Goal: Task Accomplishment & Management: Use online tool/utility

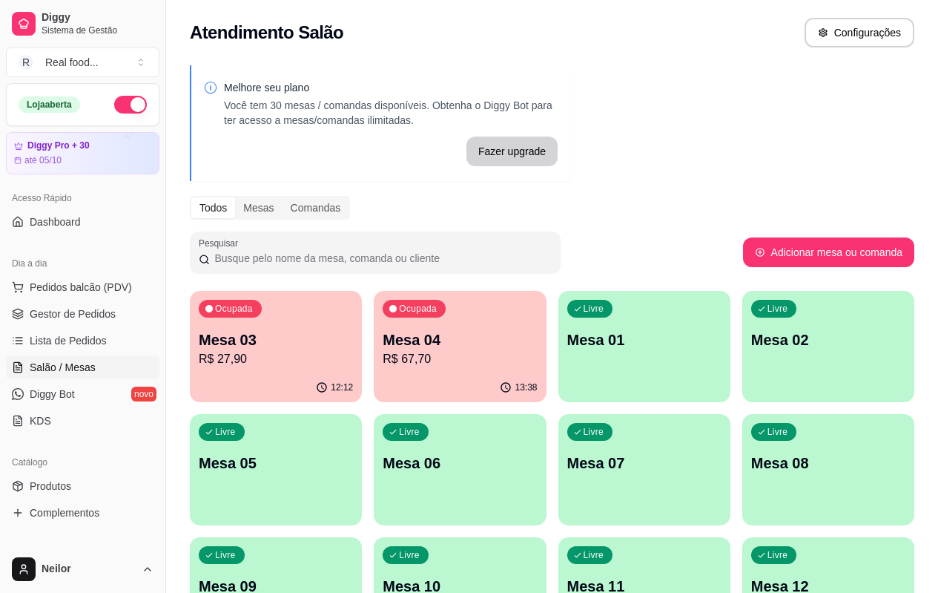
click at [393, 351] on p "R$ 67,70" at bounding box center [460, 359] width 154 height 18
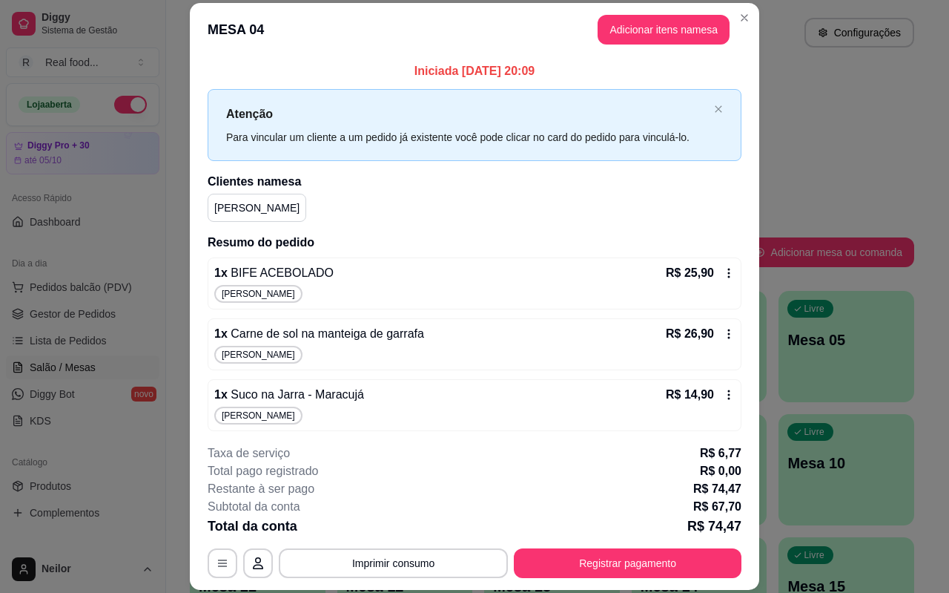
scroll to position [44, 0]
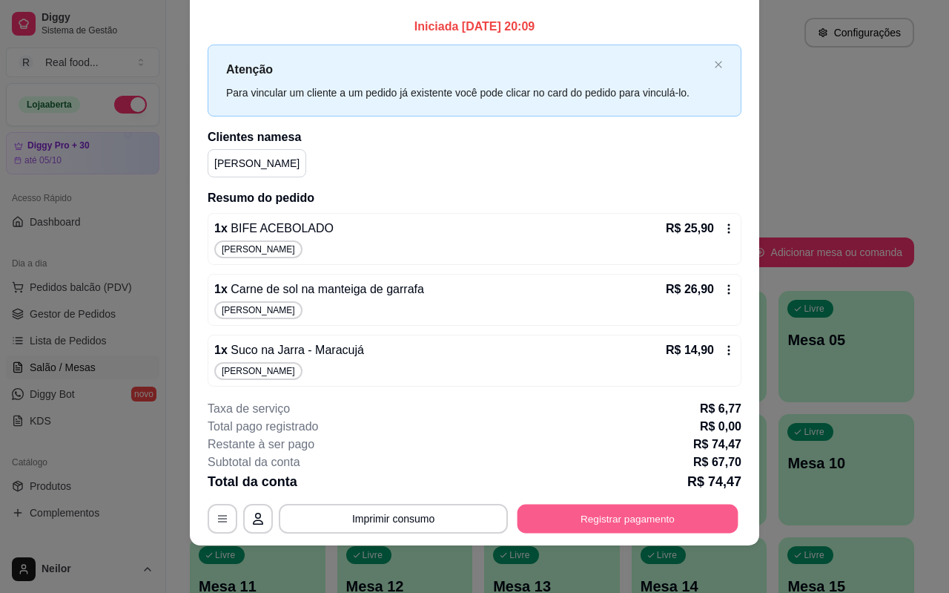
click at [616, 521] on button "Registrar pagamento" at bounding box center [628, 518] width 221 height 29
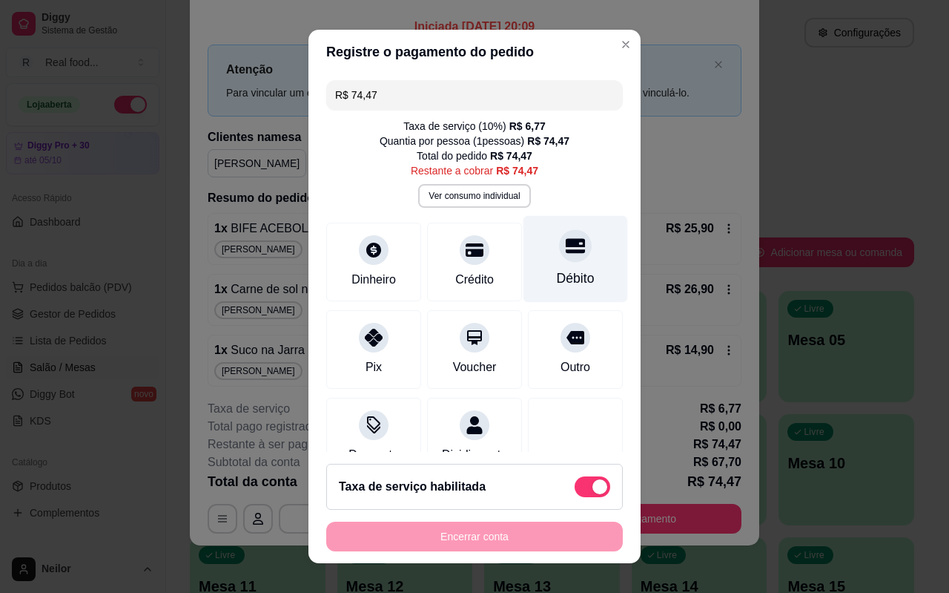
click at [560, 268] on div "Débito" at bounding box center [576, 277] width 38 height 19
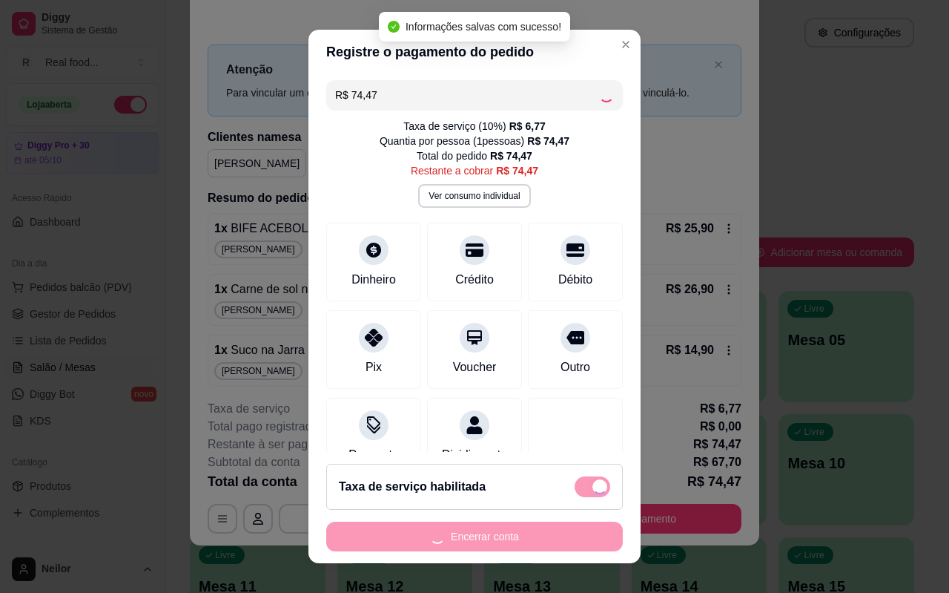
type input "R$ 0,00"
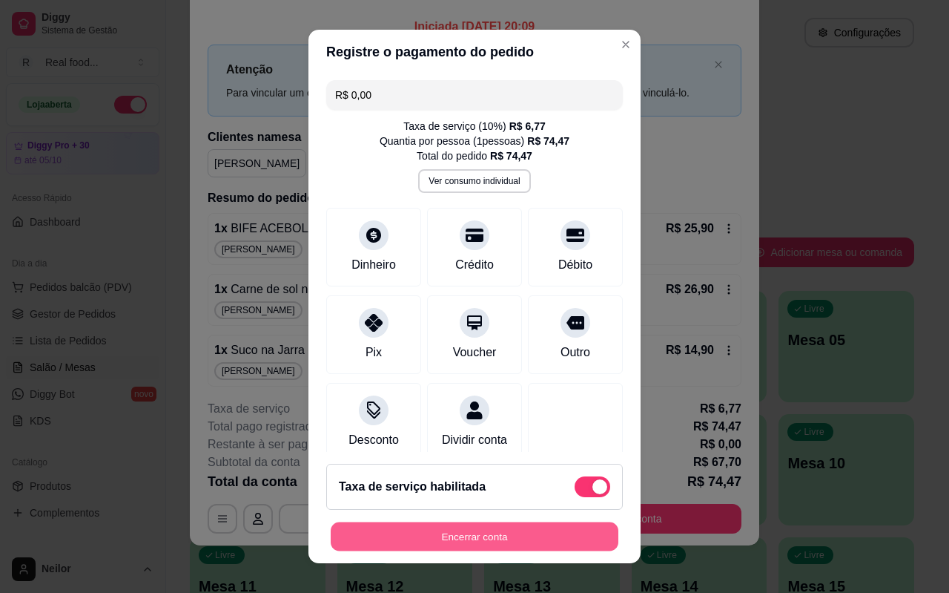
click at [528, 541] on button "Encerrar conta" at bounding box center [475, 536] width 288 height 29
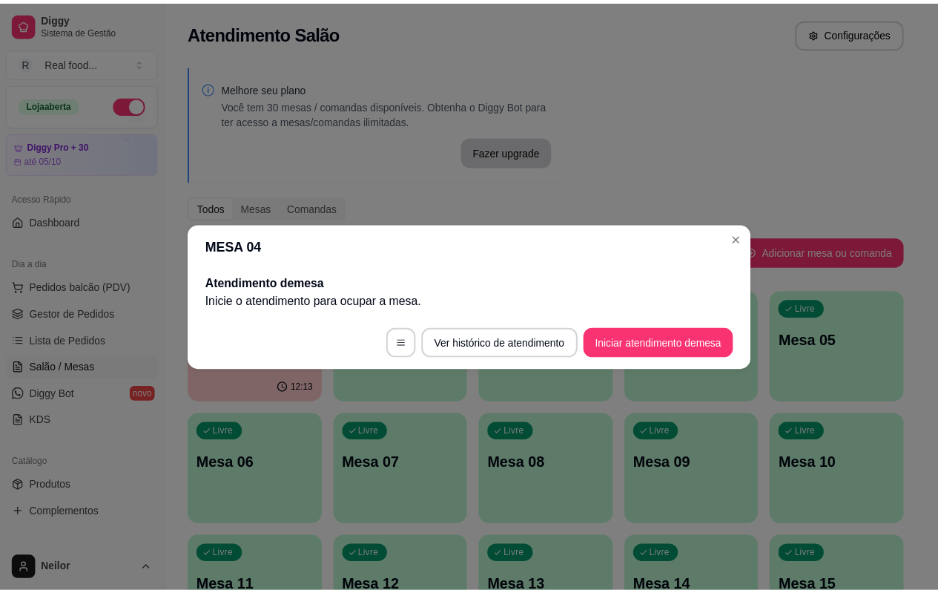
scroll to position [0, 0]
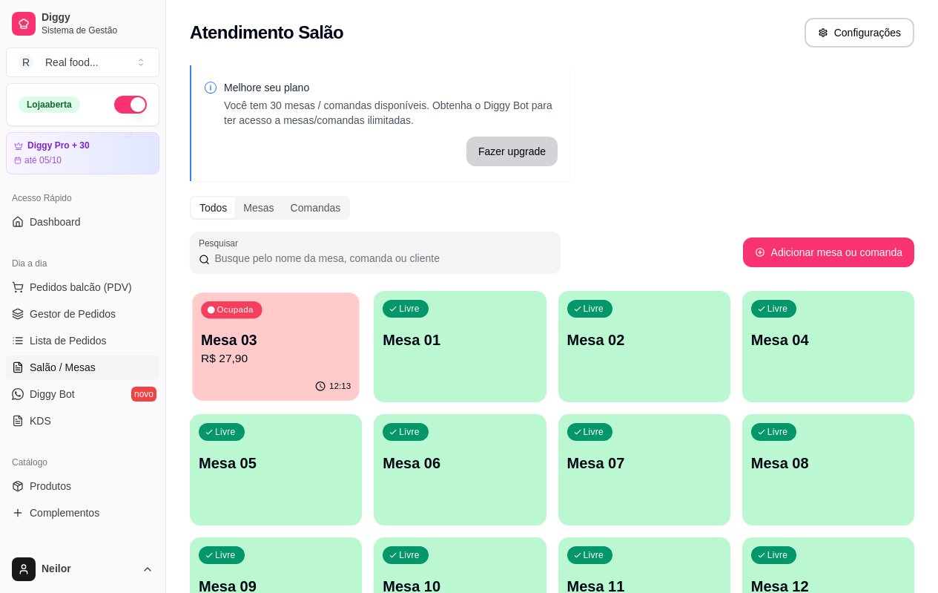
click at [281, 373] on div "12:13" at bounding box center [275, 386] width 167 height 28
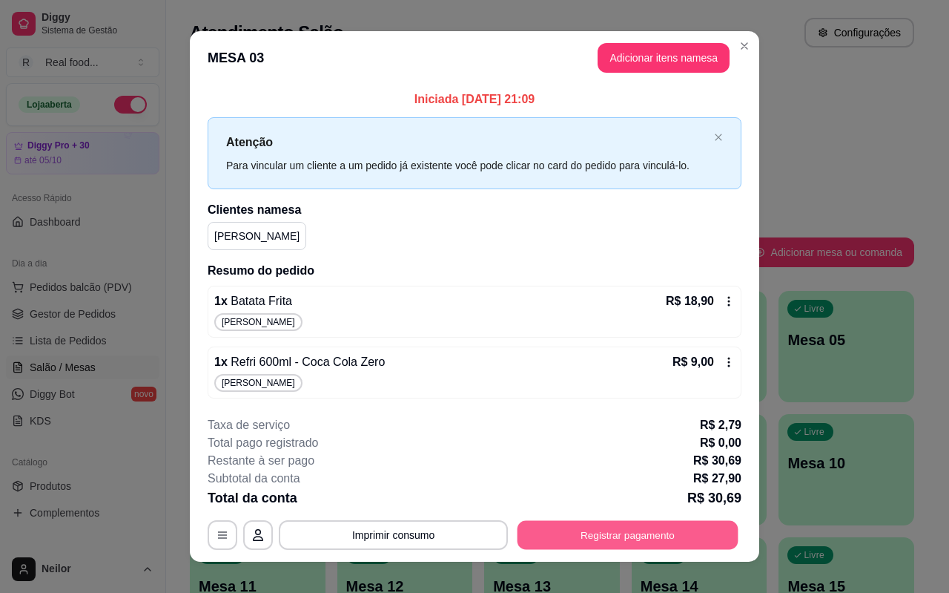
click at [628, 536] on button "Registrar pagamento" at bounding box center [628, 535] width 221 height 29
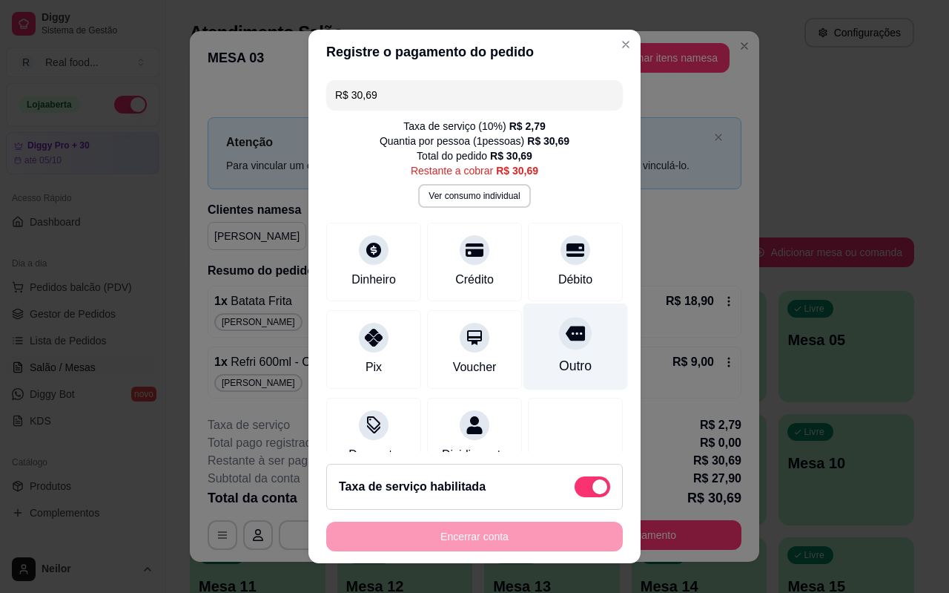
click at [564, 347] on div "Outro" at bounding box center [576, 346] width 105 height 87
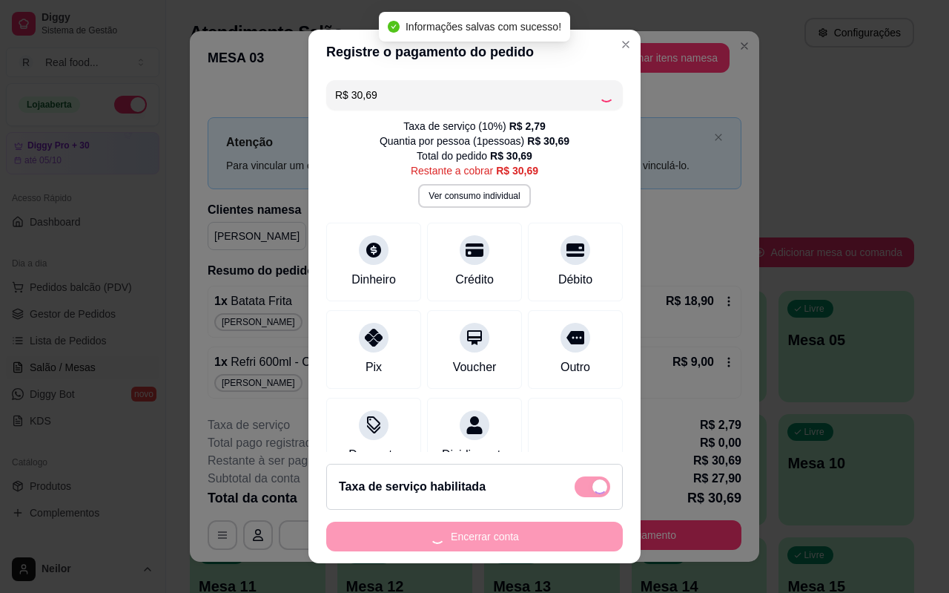
type input "R$ 0,00"
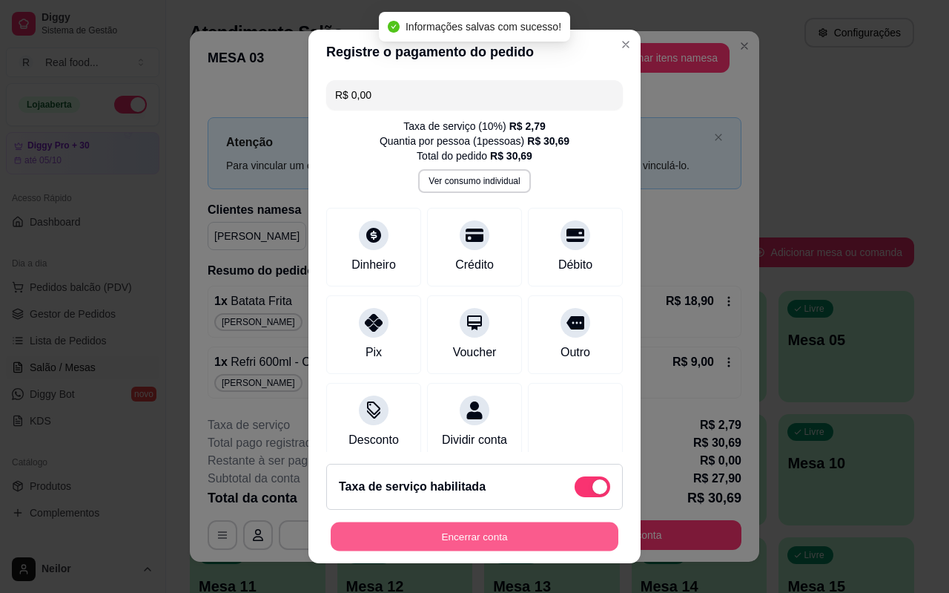
click at [497, 542] on button "Encerrar conta" at bounding box center [475, 536] width 288 height 29
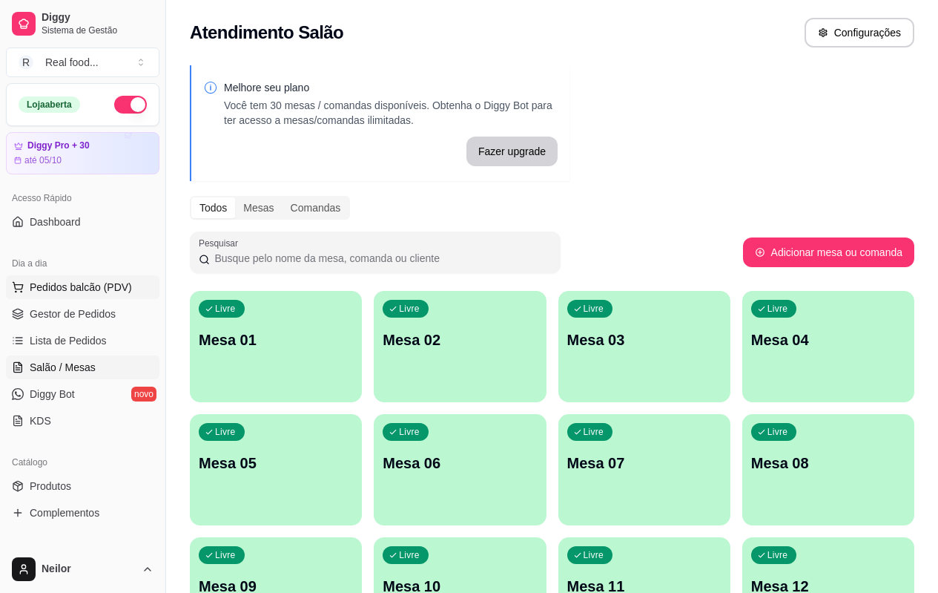
click at [79, 283] on button "Pedidos balcão (PDV)" at bounding box center [83, 287] width 154 height 24
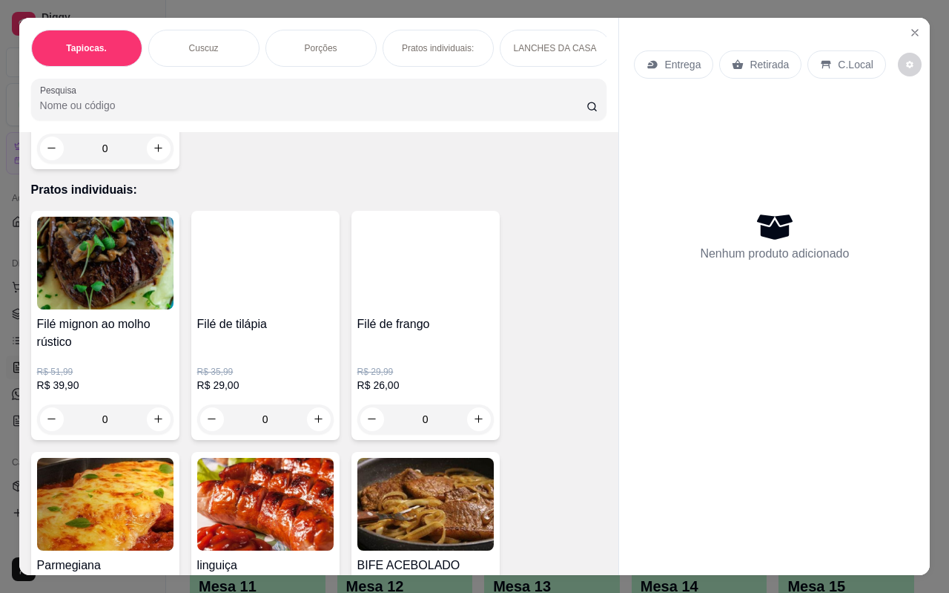
scroll to position [1038, 0]
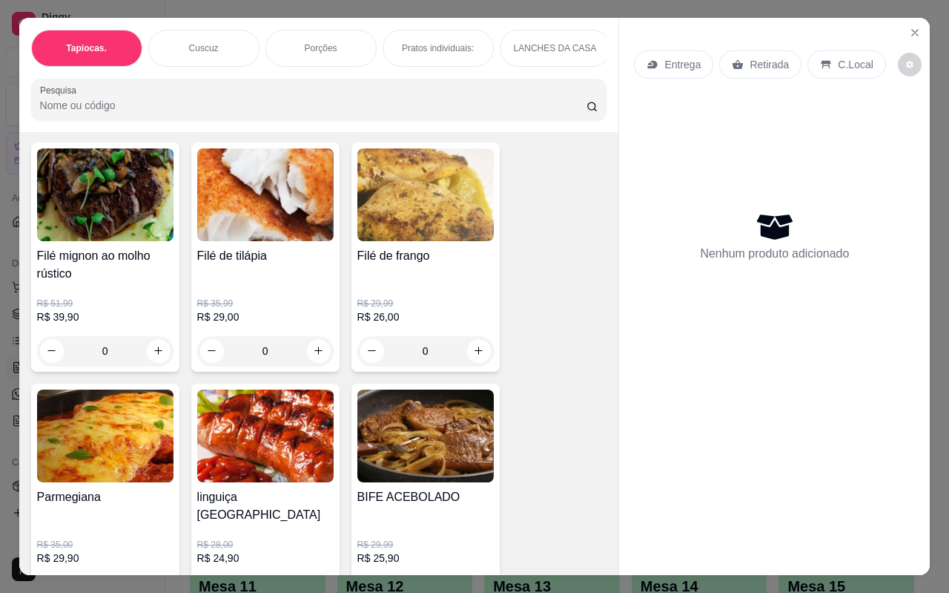
click at [109, 426] on img at bounding box center [105, 435] width 136 height 93
click at [136, 438] on img at bounding box center [105, 435] width 136 height 93
click at [88, 418] on img at bounding box center [105, 435] width 136 height 93
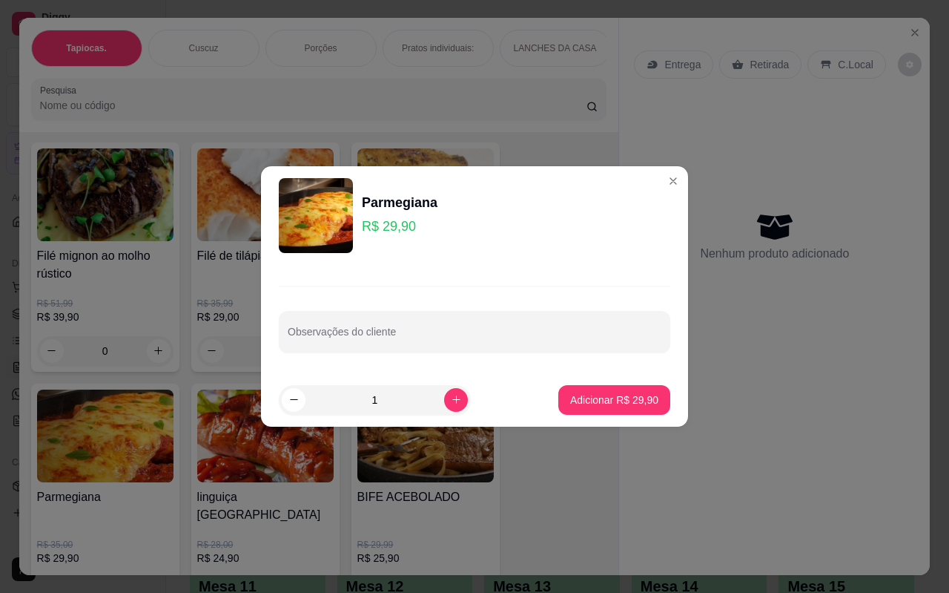
drag, startPoint x: 88, startPoint y: 418, endPoint x: 513, endPoint y: 268, distance: 450.9
click at [513, 268] on div "Observações do cliente" at bounding box center [474, 319] width 427 height 108
click at [633, 397] on p "Adicionar R$ 29,90" at bounding box center [615, 399] width 86 height 14
drag, startPoint x: 633, startPoint y: 397, endPoint x: 630, endPoint y: 424, distance: 27.6
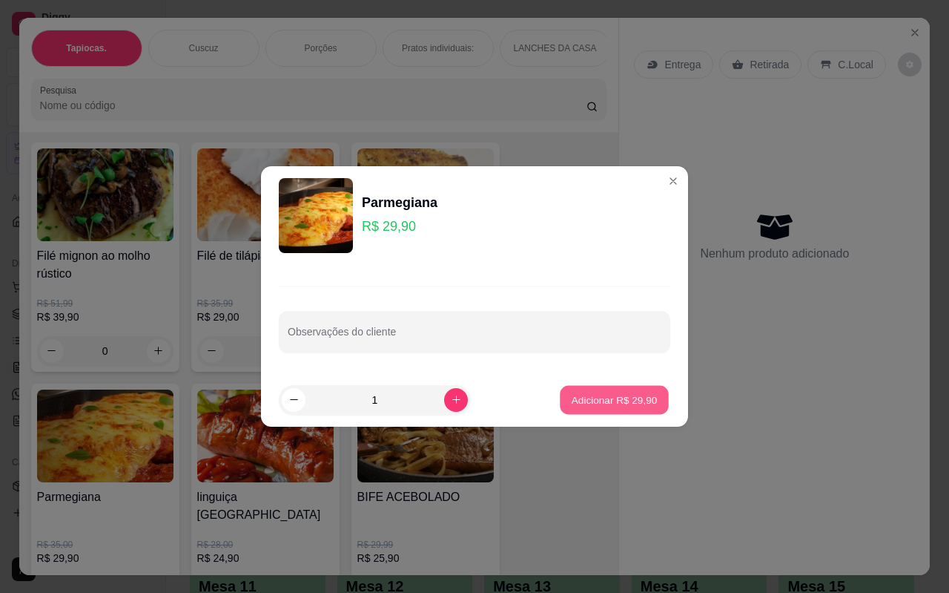
click at [633, 397] on div "Entrega Retirada C.Local Nenhum produto adicionado" at bounding box center [774, 284] width 311 height 533
type input "1"
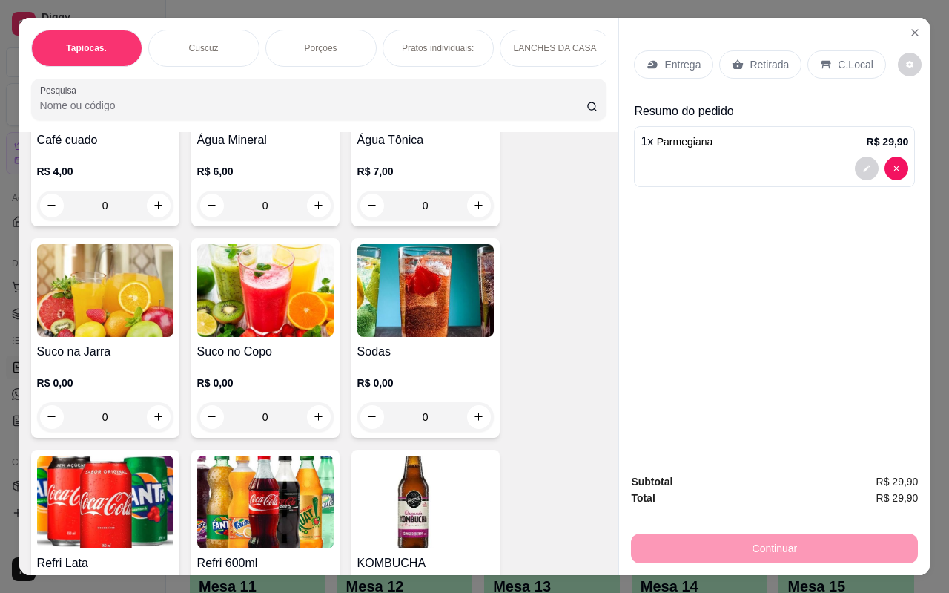
scroll to position [3413, 0]
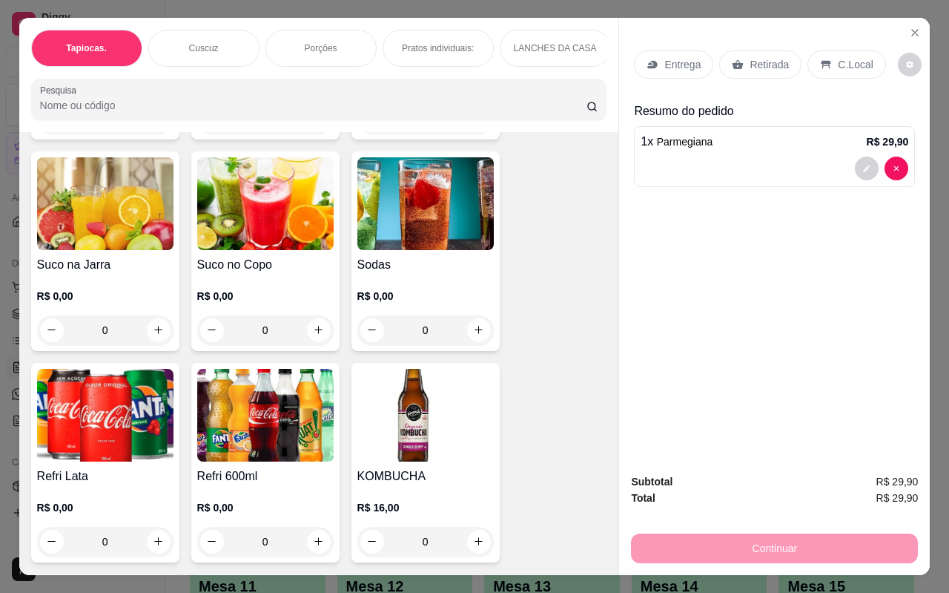
click at [255, 403] on img at bounding box center [265, 415] width 136 height 93
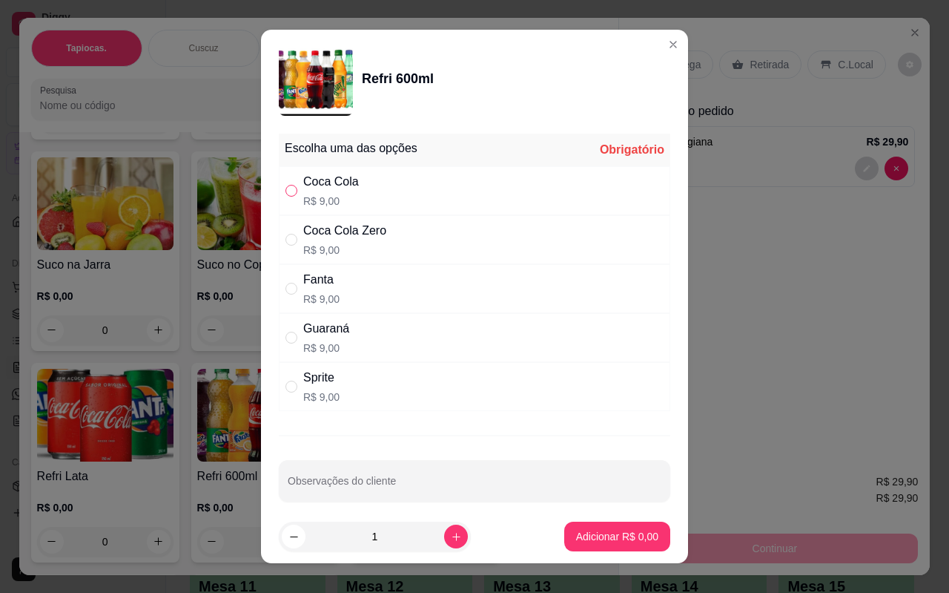
click at [286, 189] on input "" at bounding box center [292, 191] width 12 height 12
radio input "true"
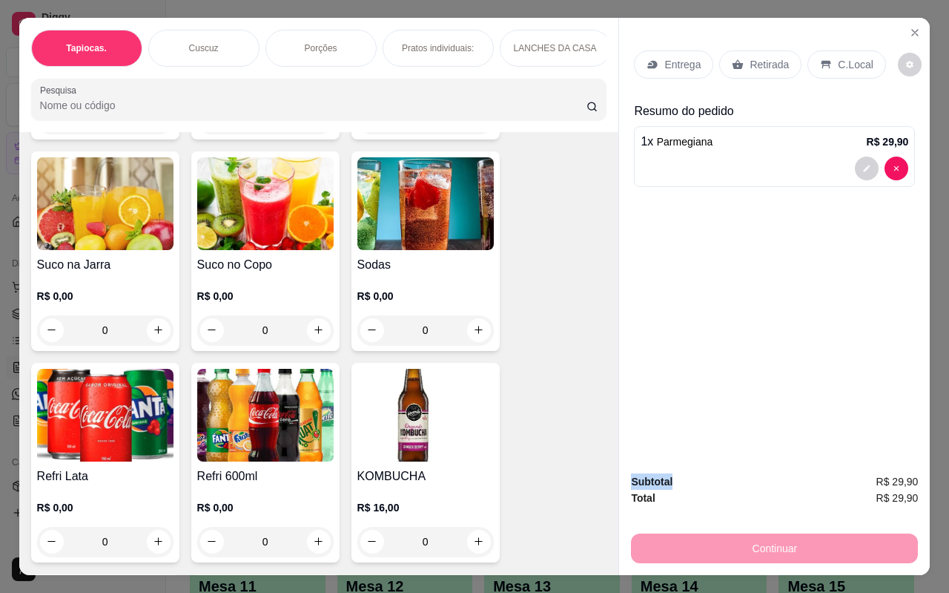
click at [117, 411] on img at bounding box center [105, 415] width 136 height 93
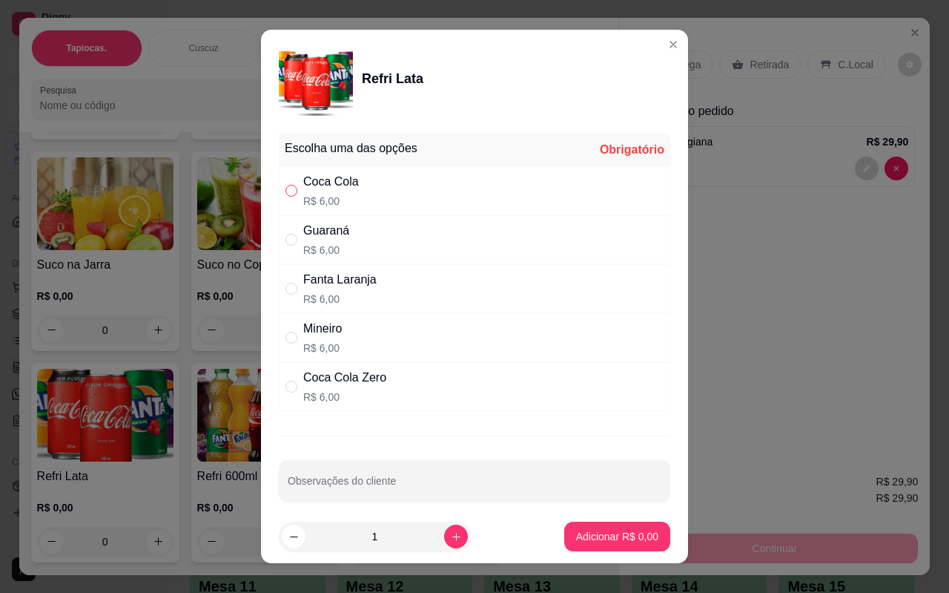
click at [286, 193] on input "" at bounding box center [292, 191] width 12 height 12
radio input "true"
click at [581, 531] on p "Adicionar R$ 6,00" at bounding box center [617, 536] width 80 height 14
click at [581, 531] on div "Café cuado R$ 4,00 0 Água Mineral R$ 6,00 0 Água Tônica R$ 7,00 0 Suco na Jarra…" at bounding box center [319, 357] width 576 height 834
type input "1"
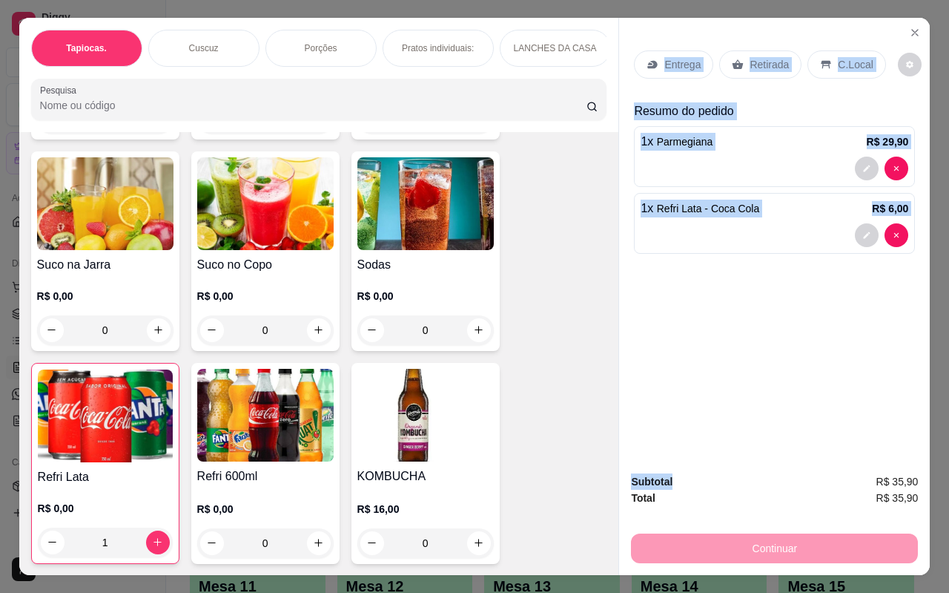
click at [838, 57] on p "C.Local" at bounding box center [855, 64] width 35 height 15
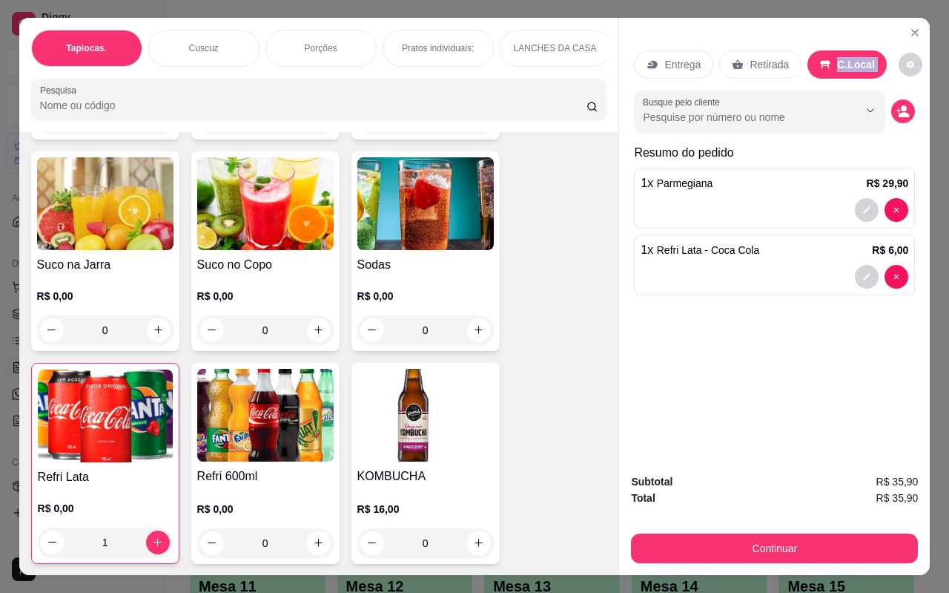
click at [837, 57] on p "C.Local" at bounding box center [856, 64] width 38 height 15
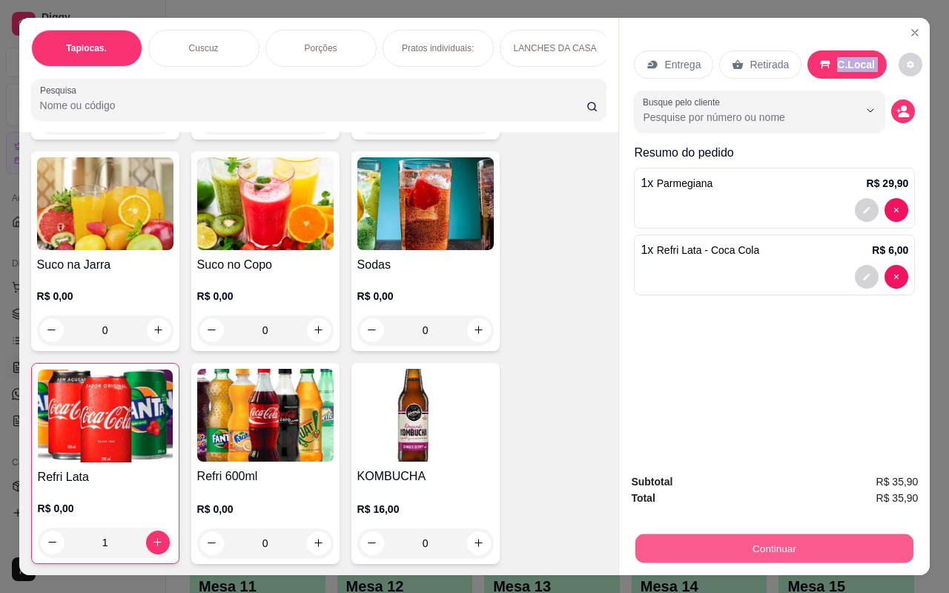
click at [788, 538] on button "Continuar" at bounding box center [775, 548] width 278 height 29
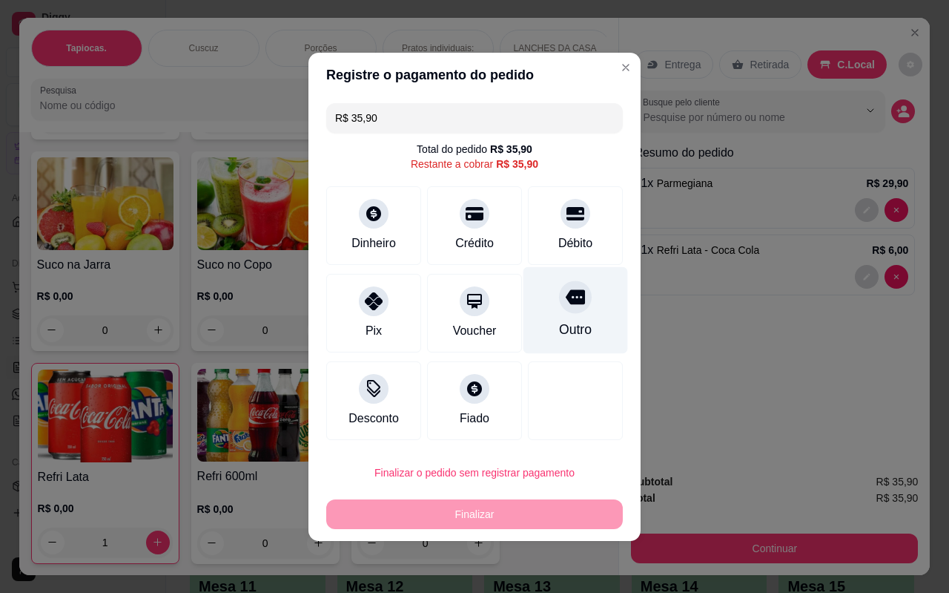
click at [573, 292] on icon at bounding box center [575, 296] width 19 height 19
type input "R$ 0,00"
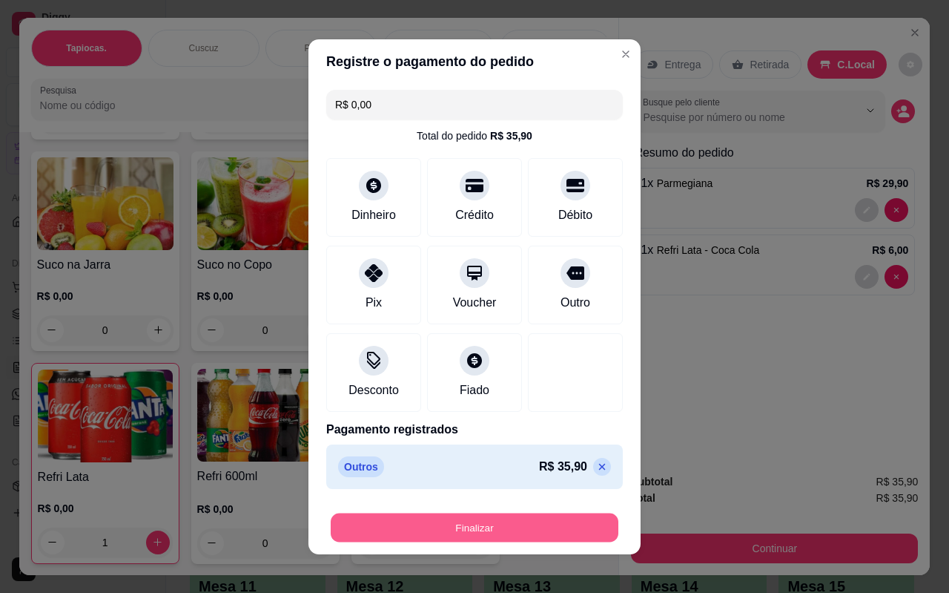
click at [494, 518] on button "Finalizar" at bounding box center [475, 526] width 288 height 29
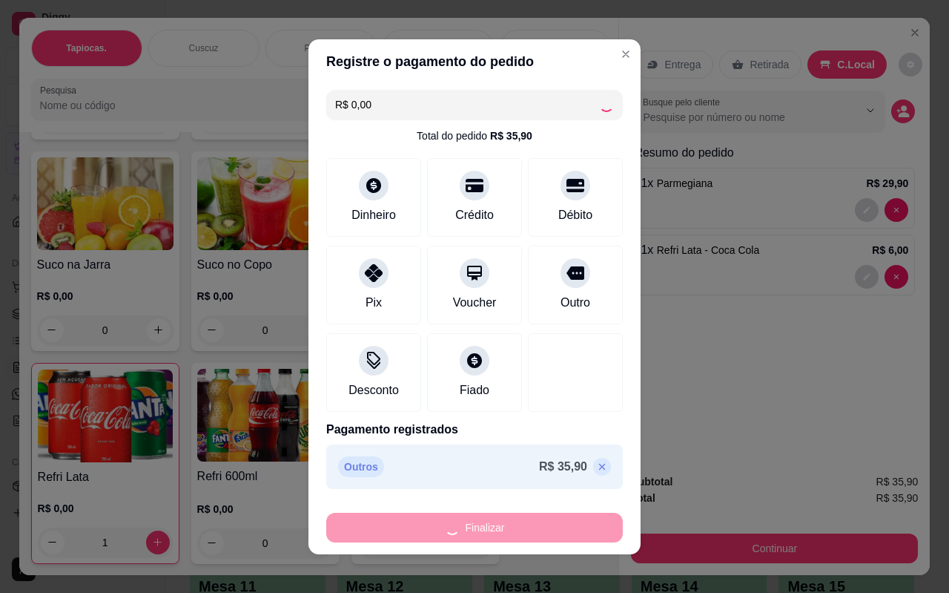
type input "0"
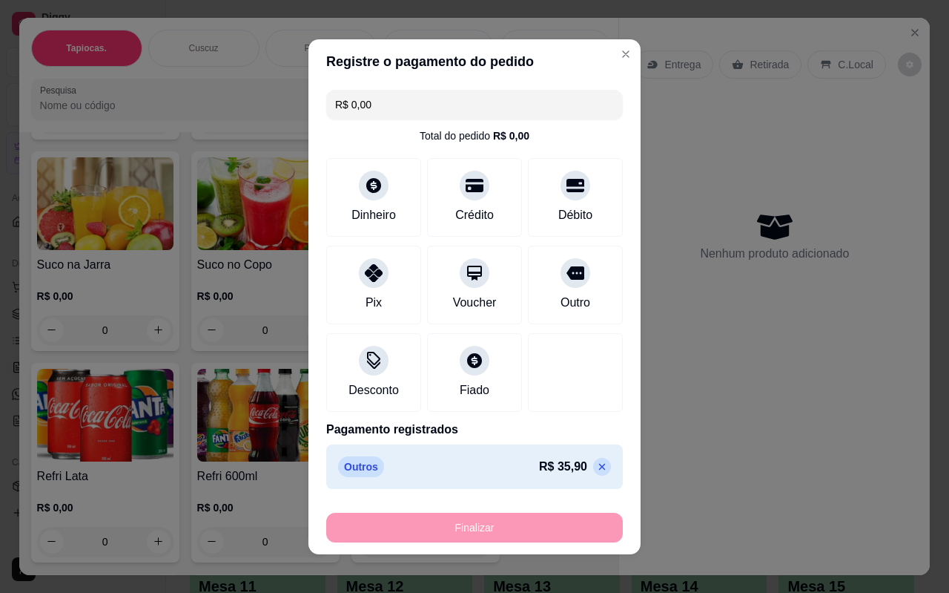
type input "-R$ 35,90"
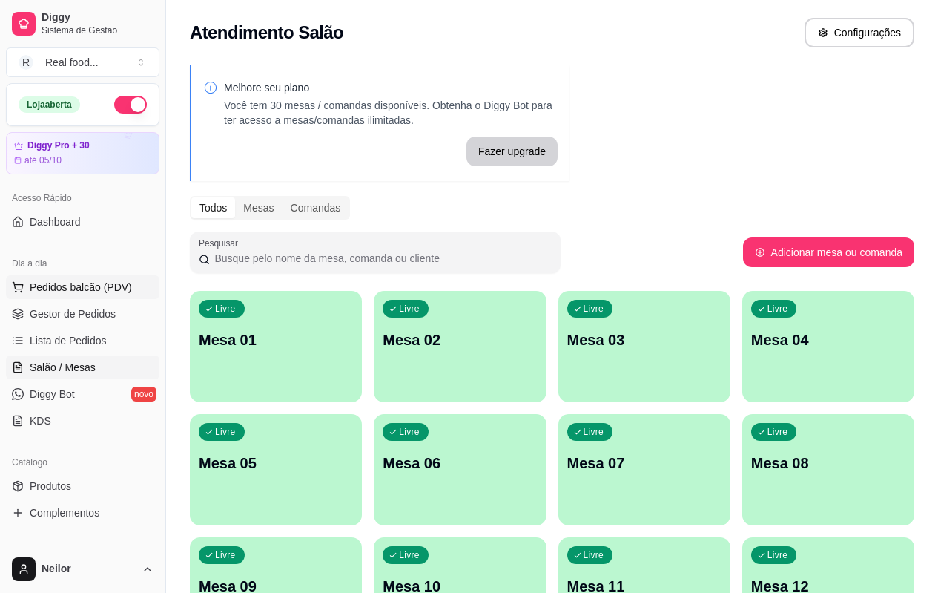
click at [70, 283] on span "Pedidos balcão (PDV)" at bounding box center [81, 287] width 102 height 15
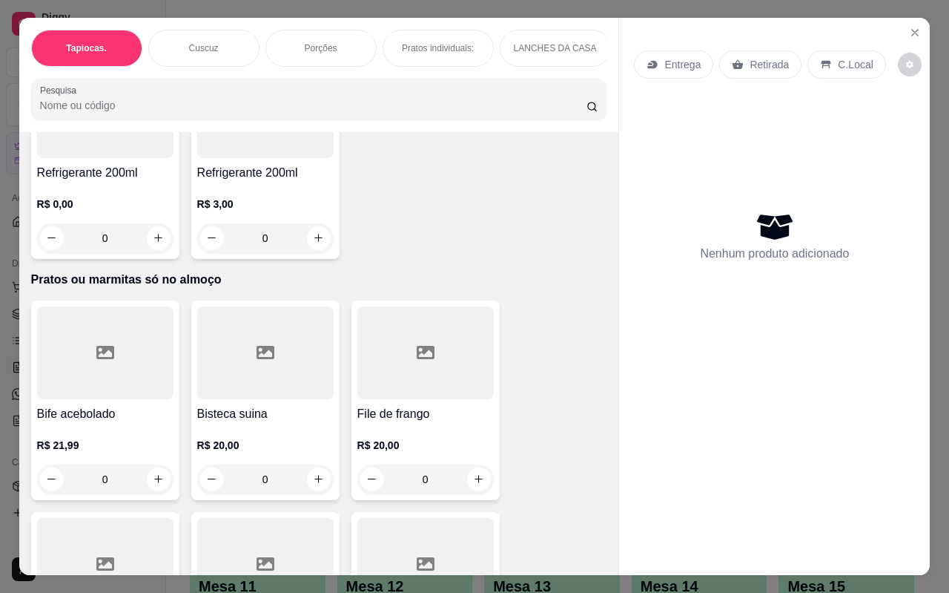
scroll to position [3931, 0]
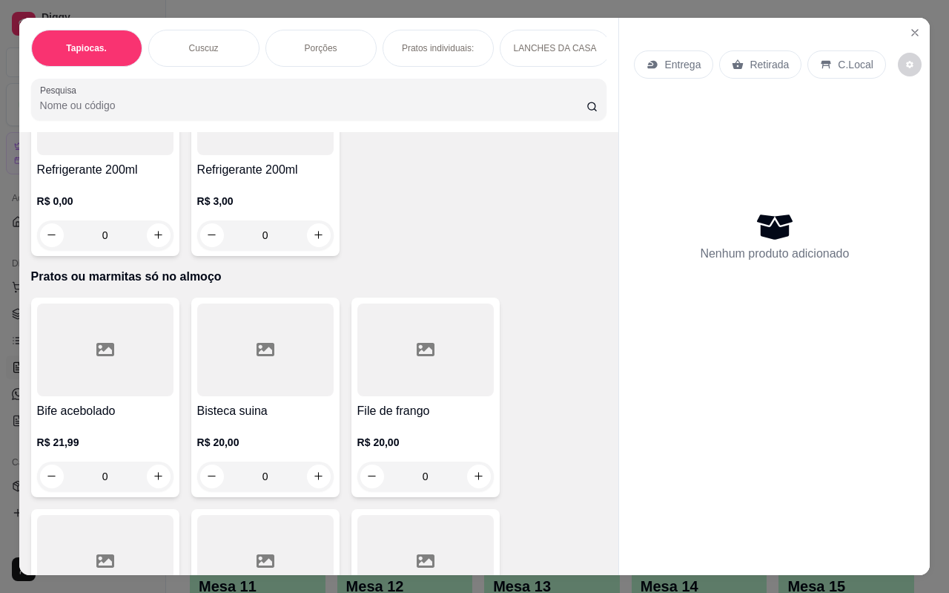
click at [97, 343] on icon at bounding box center [105, 349] width 18 height 13
click at [117, 383] on div at bounding box center [105, 349] width 136 height 93
click at [128, 341] on div at bounding box center [105, 349] width 136 height 93
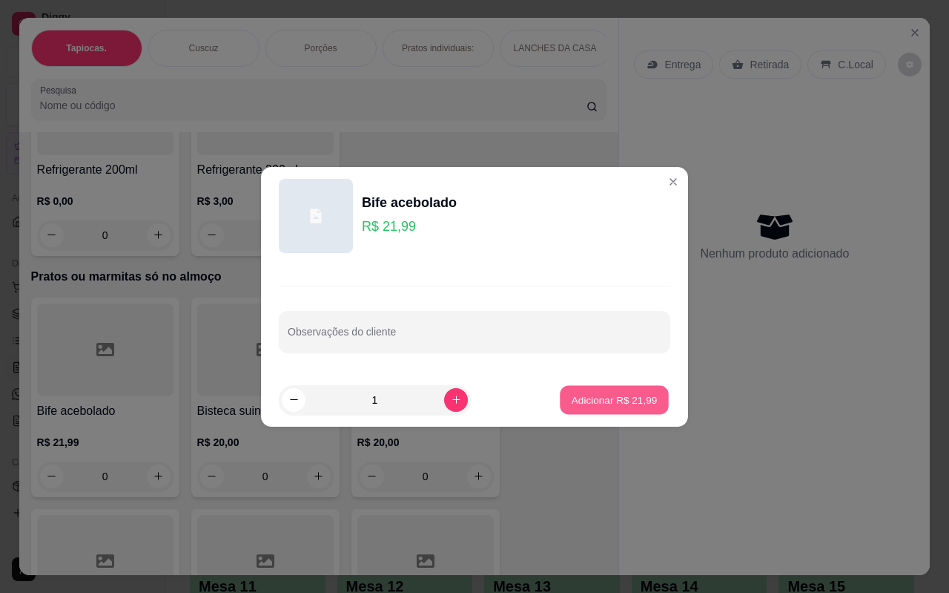
click at [582, 395] on p "Adicionar R$ 21,99" at bounding box center [615, 399] width 86 height 14
type input "1"
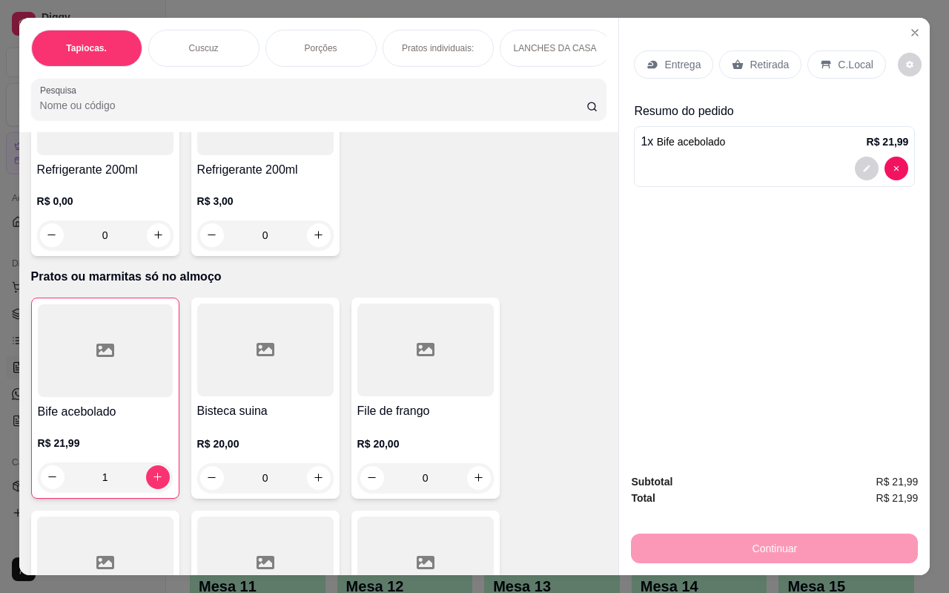
drag, startPoint x: 600, startPoint y: 412, endPoint x: 597, endPoint y: 403, distance: 9.4
click at [597, 403] on div "Item avulso Tapiocas. Tapioca tradicional R$ 8,00 0 Tapioca frango cremoso R$ 1…" at bounding box center [319, 353] width 600 height 443
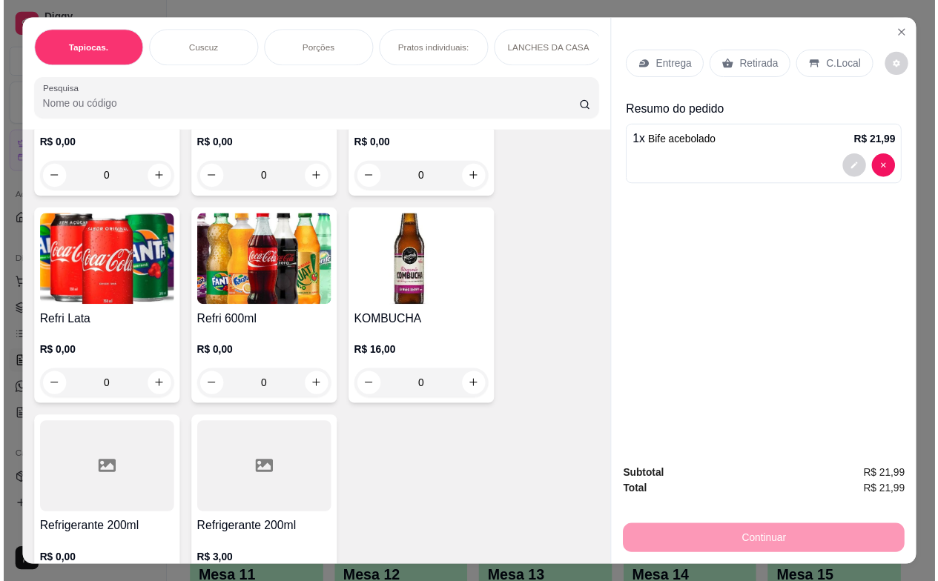
scroll to position [3510, 0]
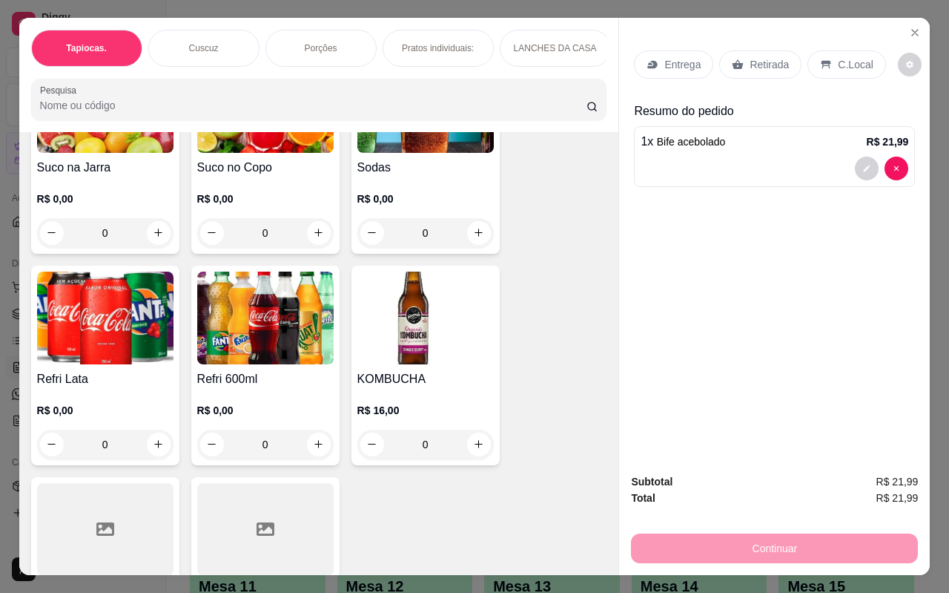
click at [96, 317] on img at bounding box center [105, 317] width 136 height 93
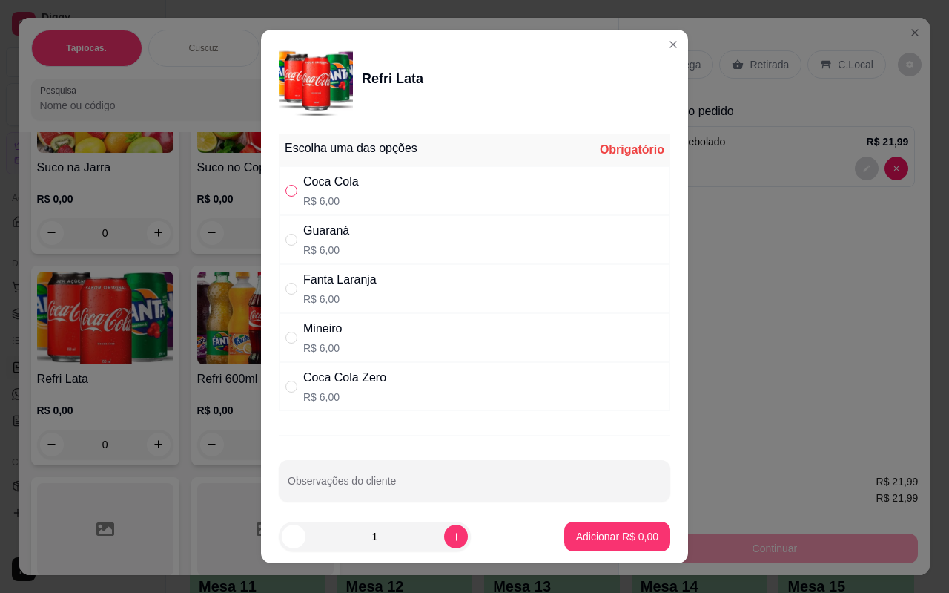
click at [291, 193] on input "" at bounding box center [292, 191] width 12 height 12
radio input "true"
click at [606, 534] on p "Adicionar R$ 6,00" at bounding box center [617, 536] width 80 height 14
type input "1"
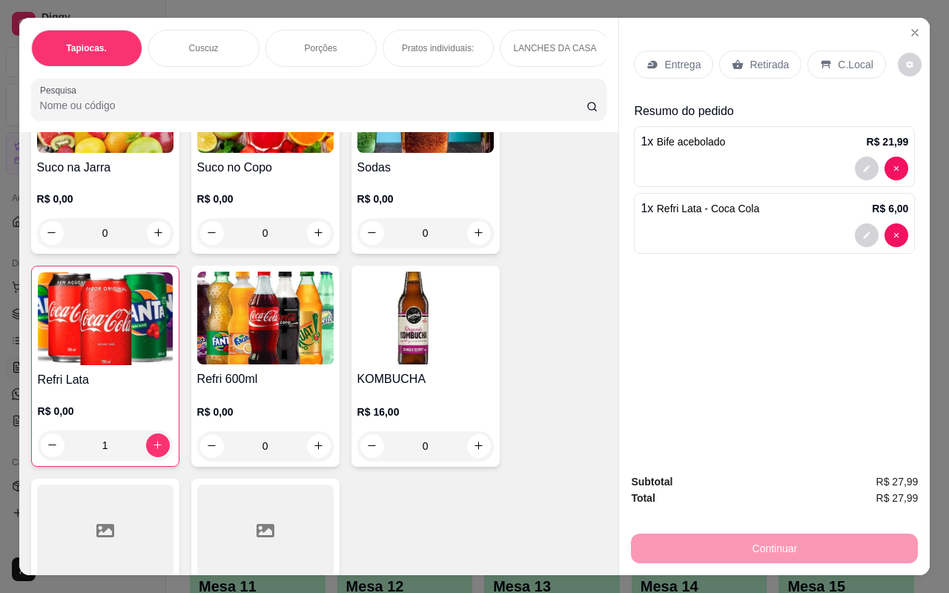
click at [756, 57] on p "Retirada" at bounding box center [769, 64] width 39 height 15
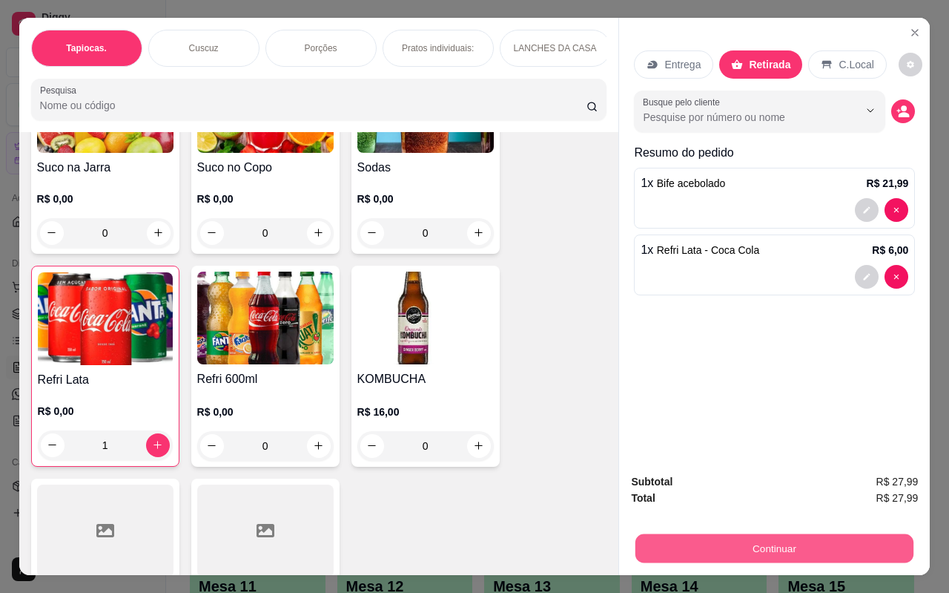
click at [757, 534] on button "Continuar" at bounding box center [775, 548] width 278 height 29
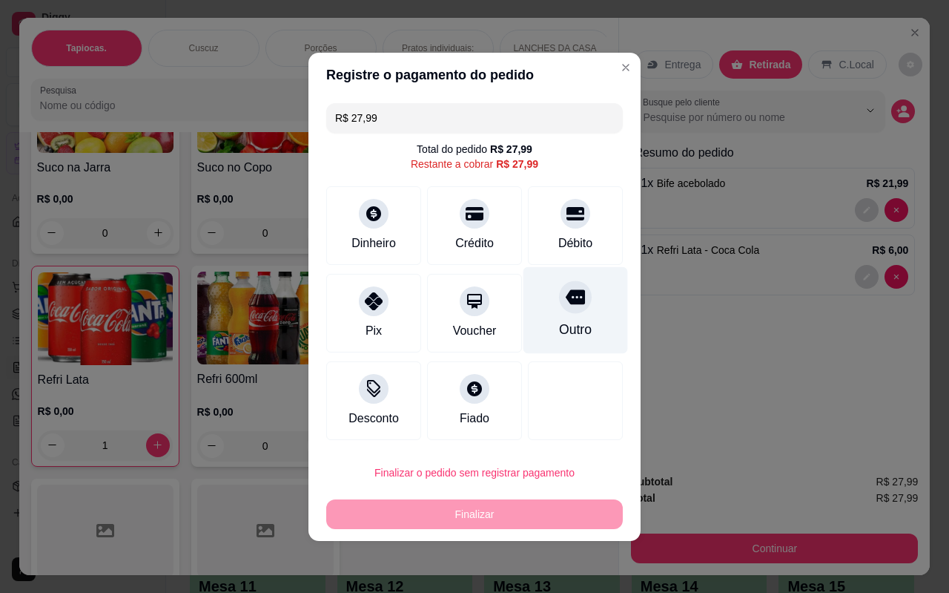
click at [559, 325] on div "Outro" at bounding box center [575, 329] width 33 height 19
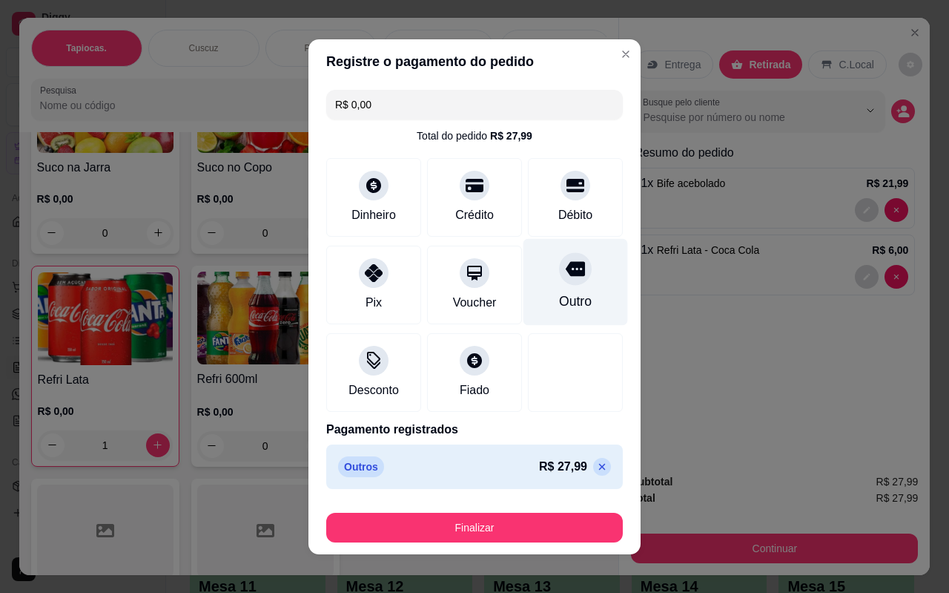
type input "R$ 0,00"
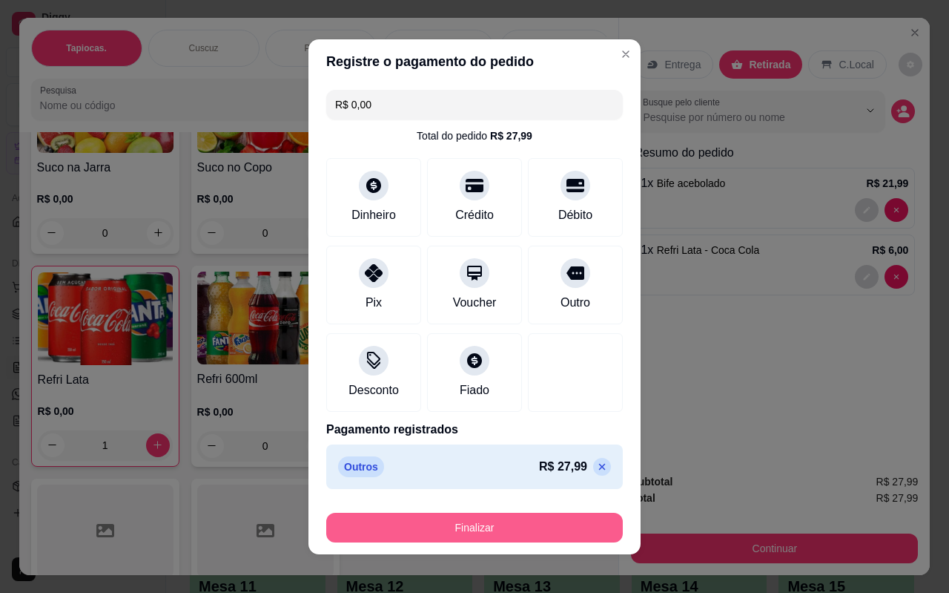
click at [495, 528] on button "Finalizar" at bounding box center [474, 527] width 297 height 30
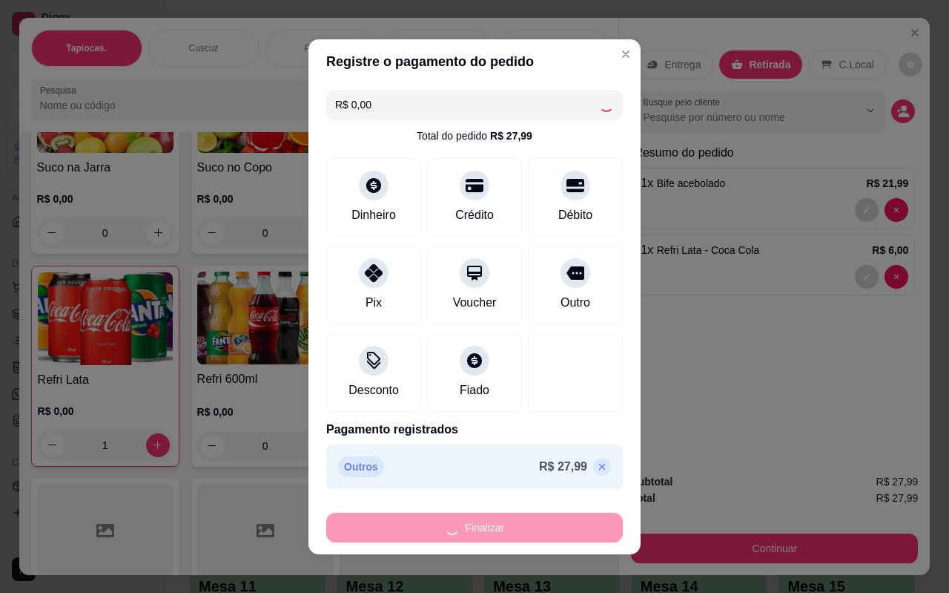
type input "0"
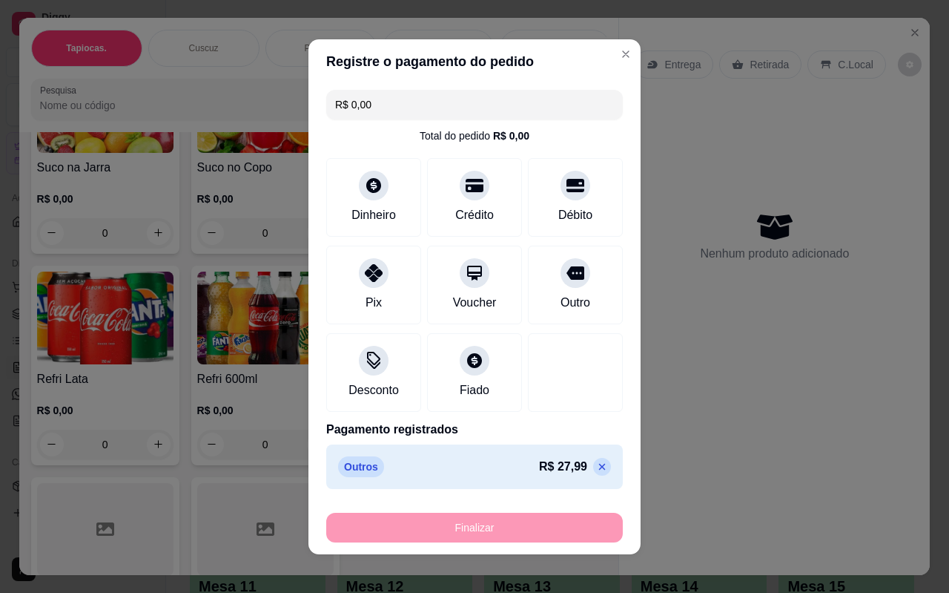
type input "-R$ 27,99"
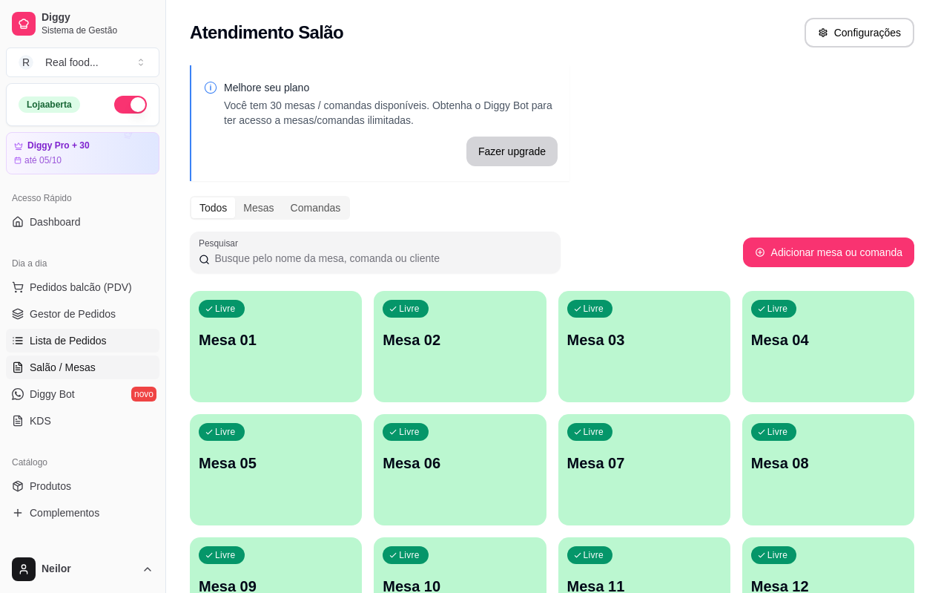
click at [84, 332] on link "Lista de Pedidos" at bounding box center [83, 341] width 154 height 24
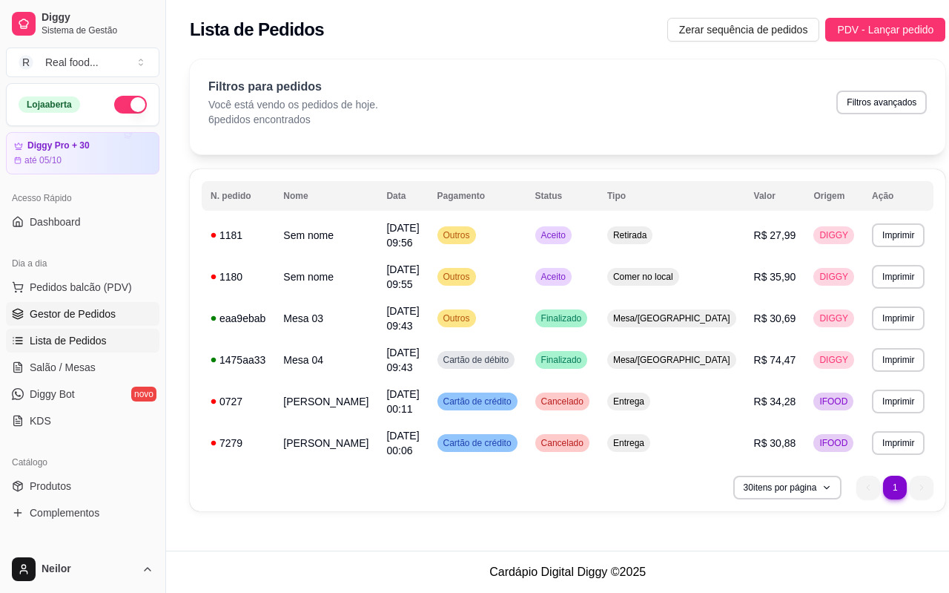
click at [62, 304] on link "Gestor de Pedidos" at bounding box center [83, 314] width 154 height 24
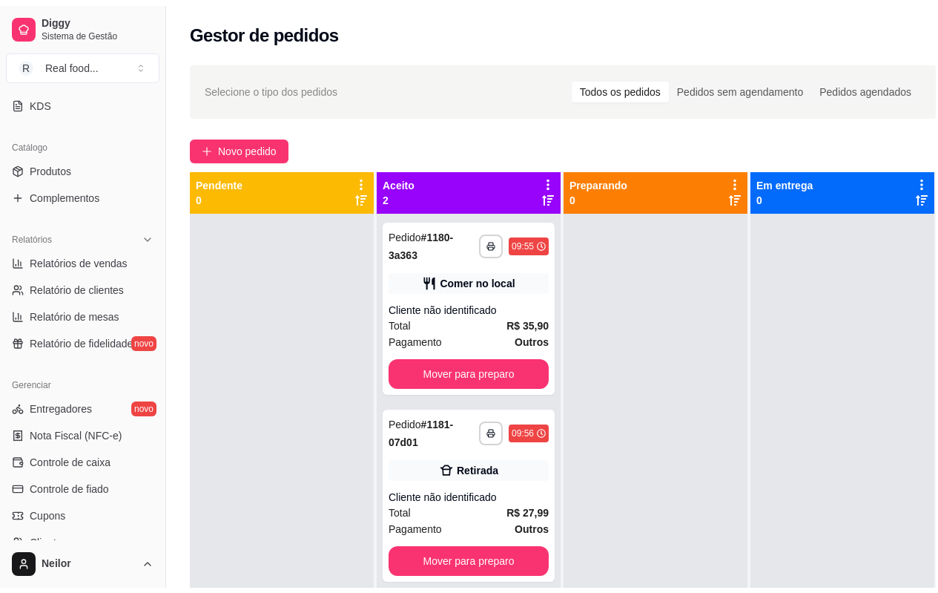
scroll to position [371, 0]
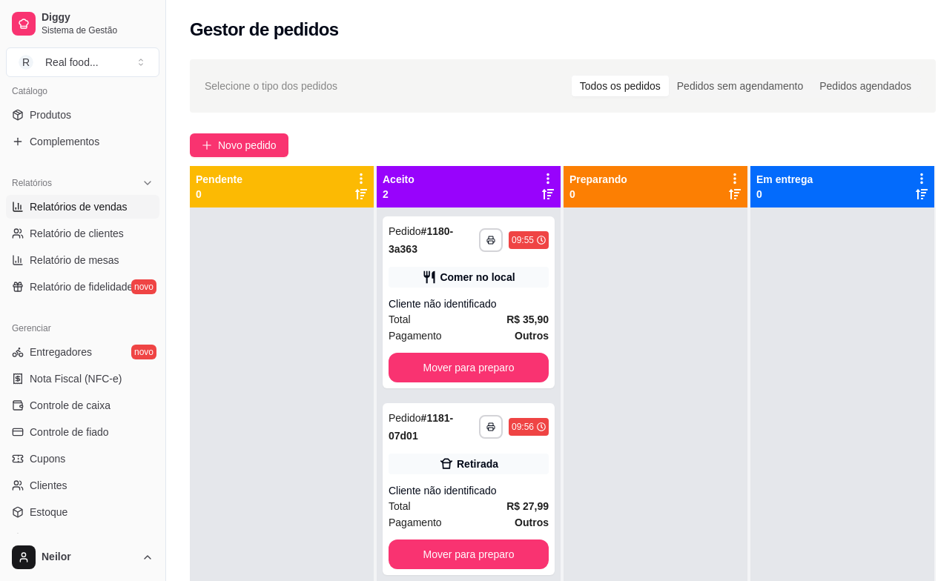
click at [73, 214] on link "Relatórios de vendas" at bounding box center [83, 207] width 154 height 24
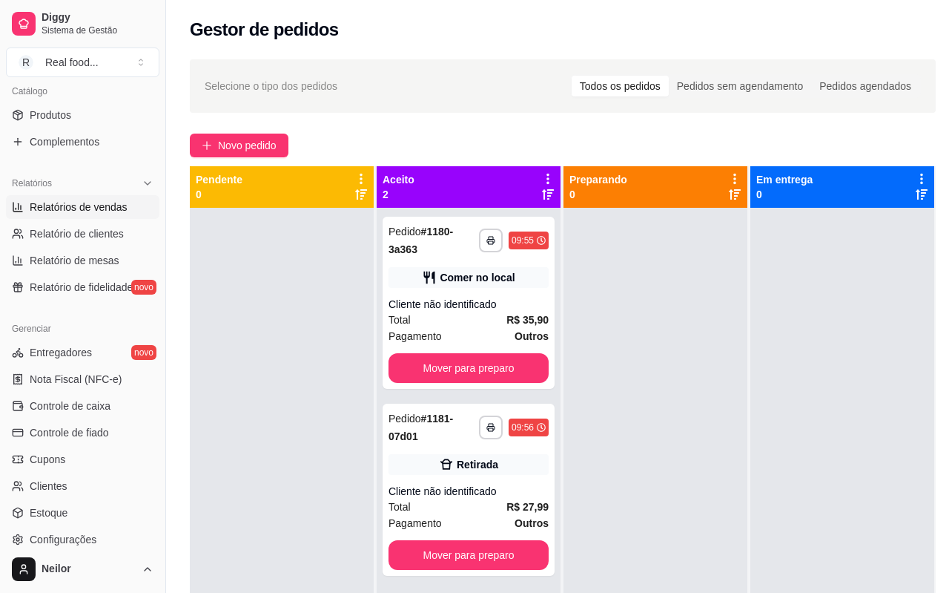
select select "ALL"
select select "0"
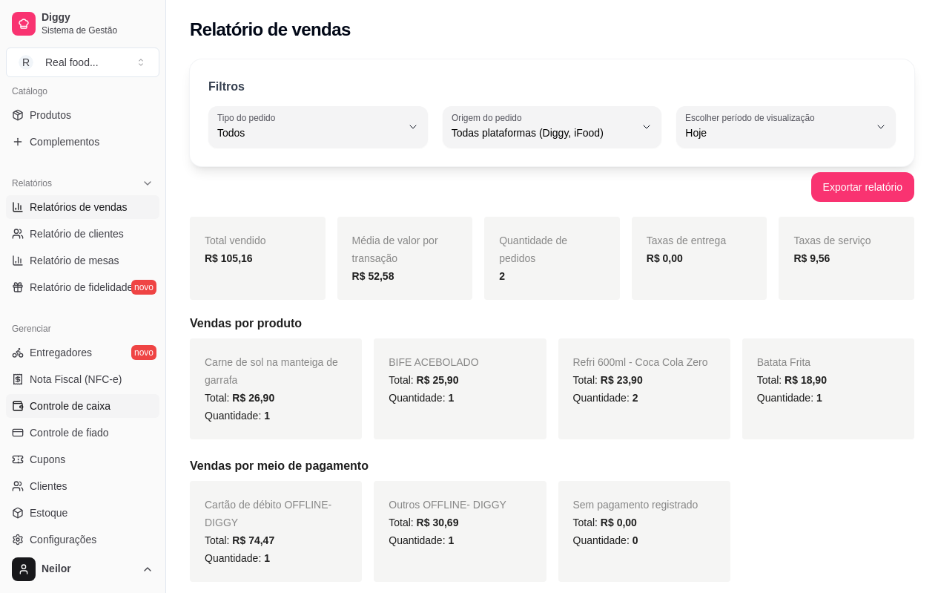
click at [54, 409] on span "Controle de caixa" at bounding box center [70, 405] width 81 height 15
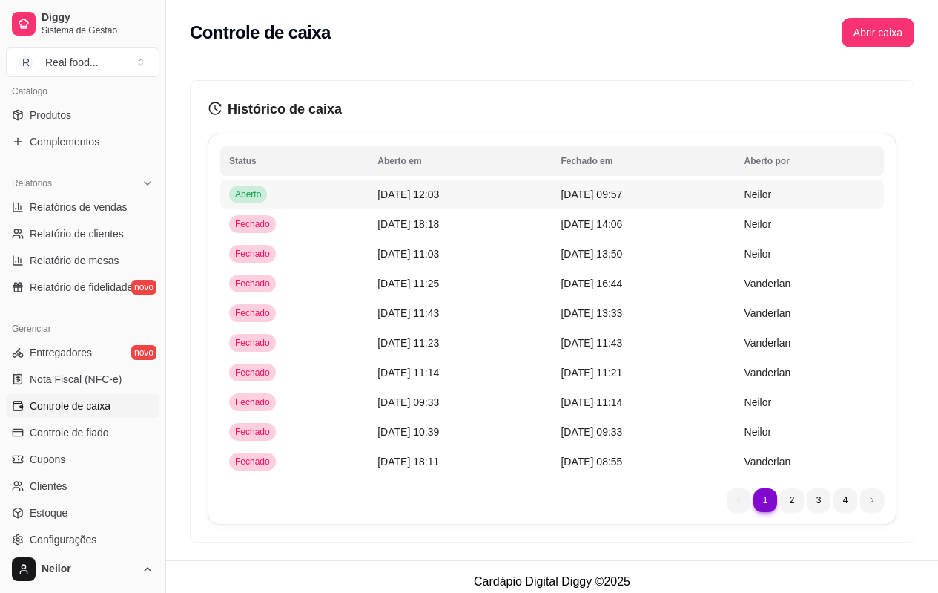
click at [767, 194] on span "Neilor" at bounding box center [758, 194] width 27 height 12
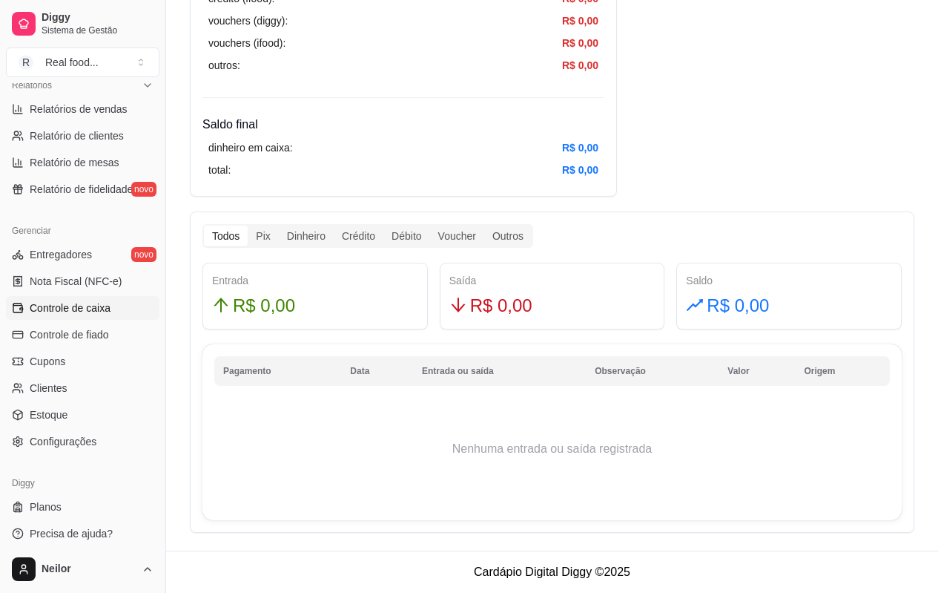
scroll to position [475, 0]
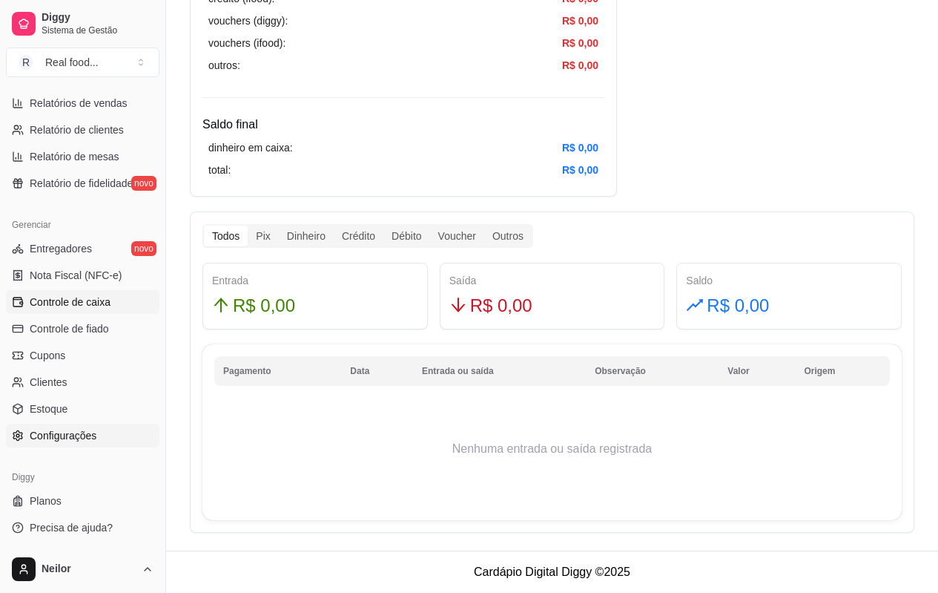
click at [65, 442] on span "Configurações" at bounding box center [63, 435] width 67 height 15
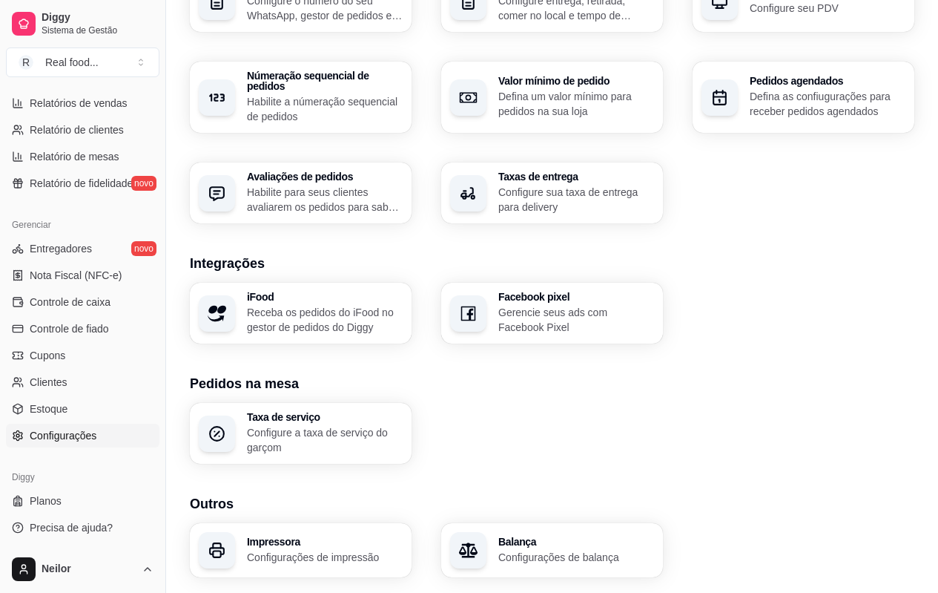
scroll to position [453, 0]
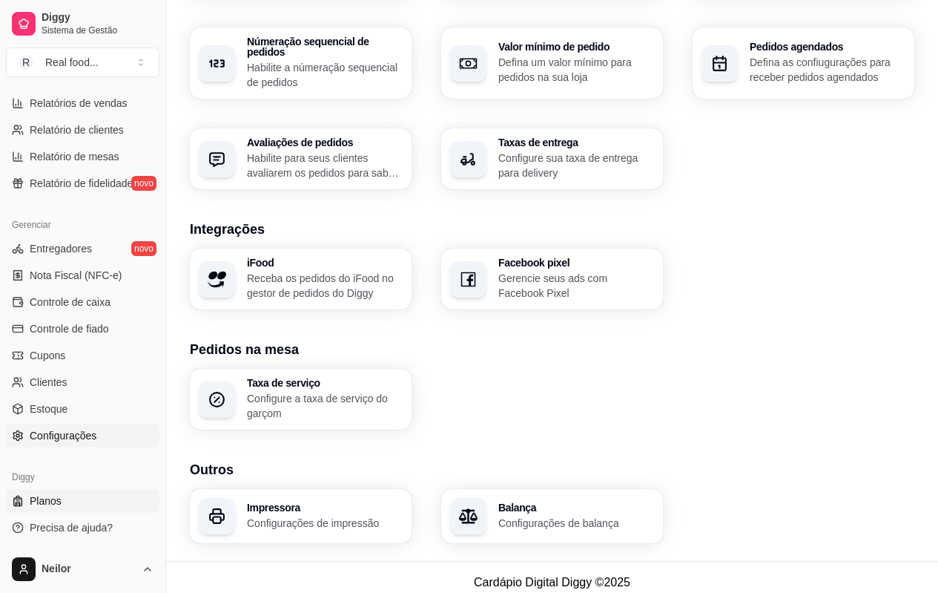
click at [68, 501] on link "Planos" at bounding box center [83, 501] width 154 height 24
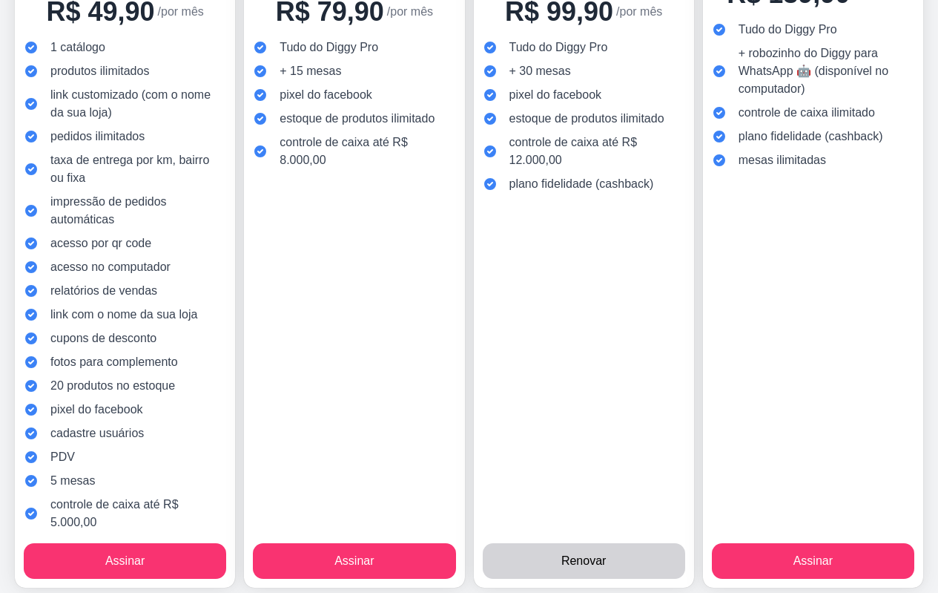
scroll to position [330, 0]
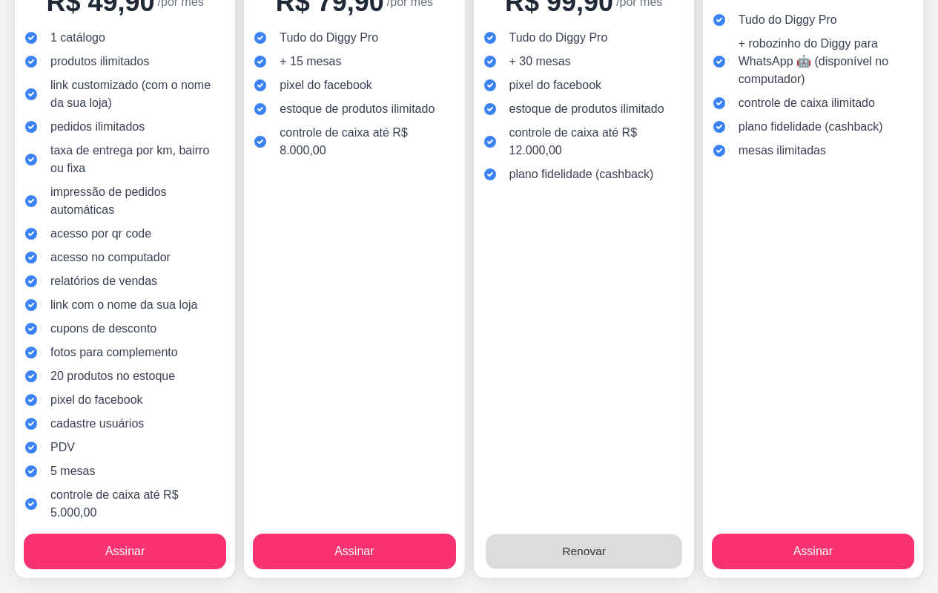
click at [593, 553] on button "Renovar" at bounding box center [584, 551] width 197 height 35
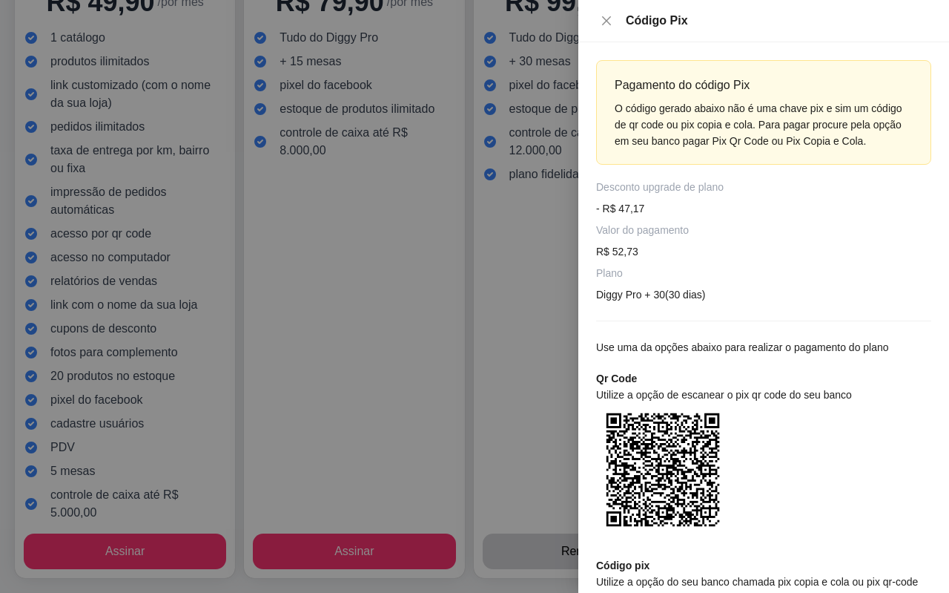
click at [221, 395] on div at bounding box center [474, 296] width 949 height 593
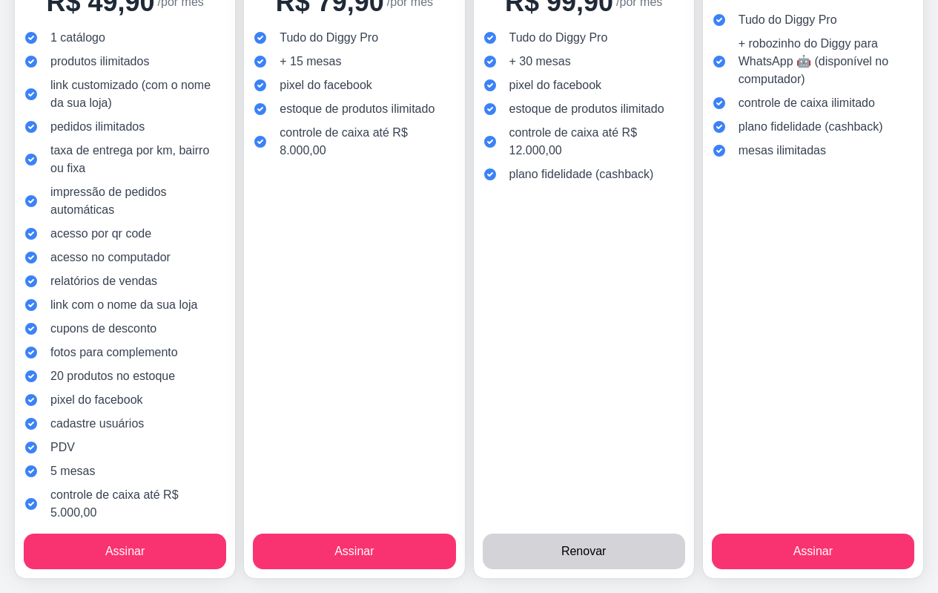
click at [403, 394] on div "Assinar" at bounding box center [354, 363] width 202 height 409
click at [528, 390] on div "Renovar" at bounding box center [584, 376] width 202 height 386
click at [580, 557] on button "Renovar" at bounding box center [584, 551] width 202 height 36
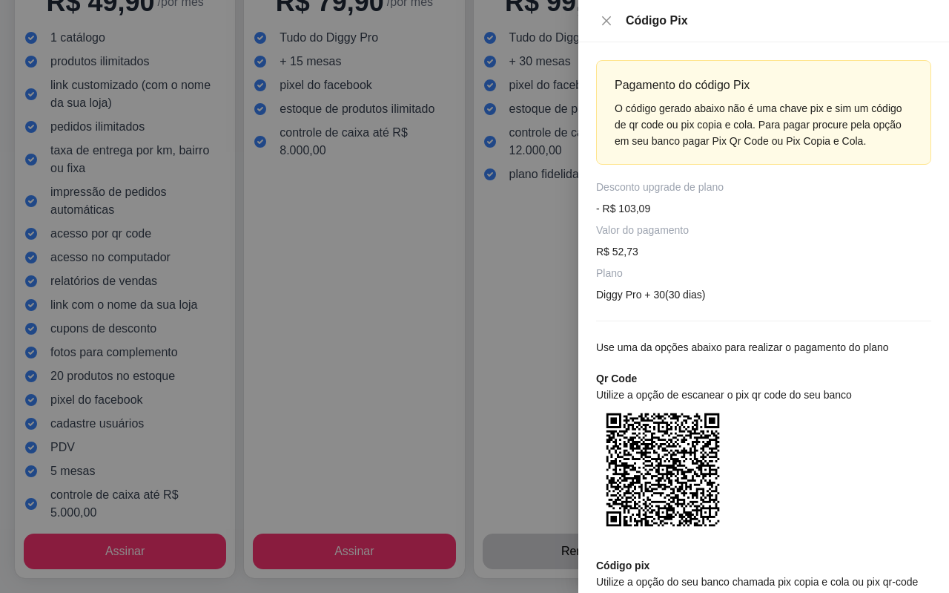
click at [553, 466] on div at bounding box center [474, 296] width 949 height 593
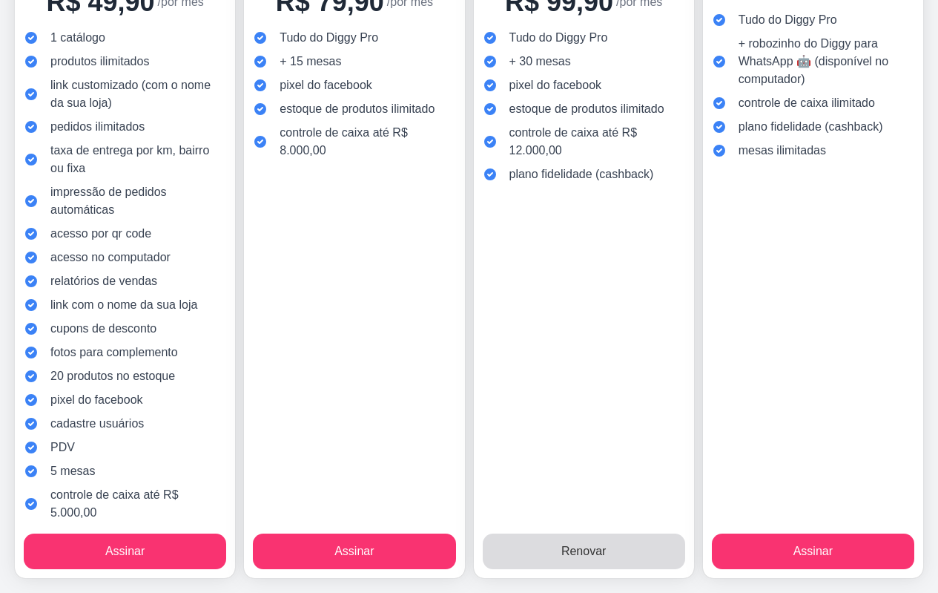
click at [605, 557] on button "Renovar" at bounding box center [584, 551] width 202 height 36
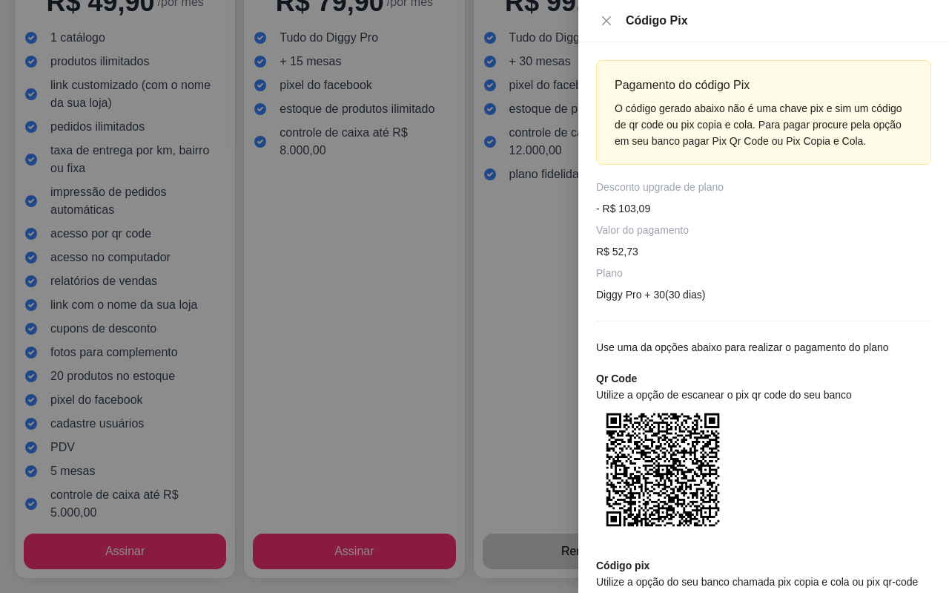
click at [522, 396] on div at bounding box center [474, 296] width 949 height 593
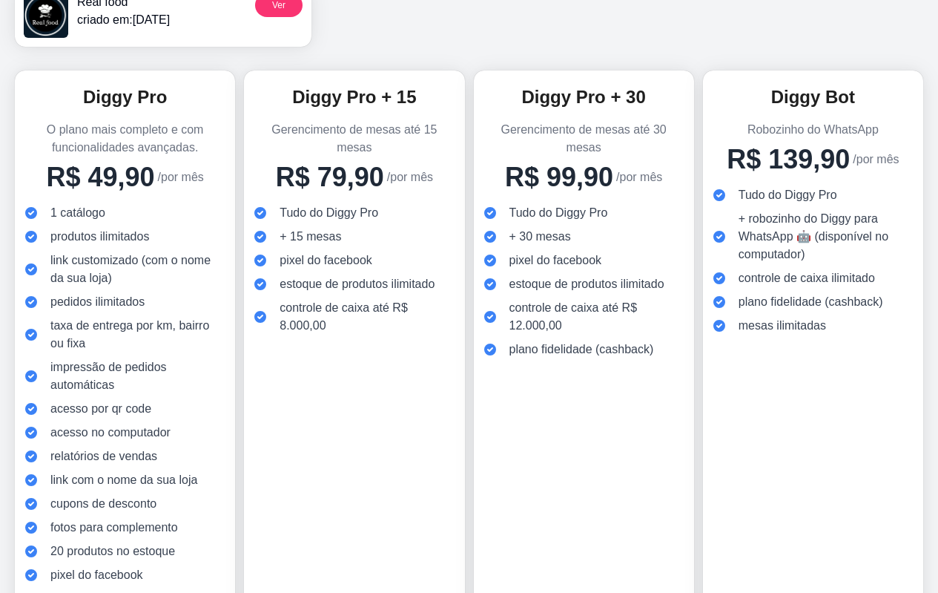
scroll to position [182, 0]
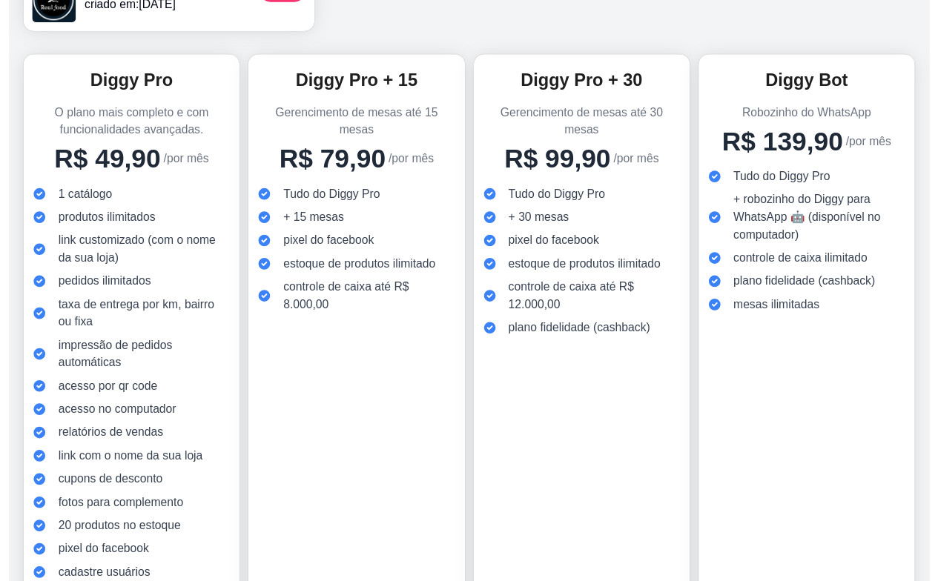
scroll to position [0, 0]
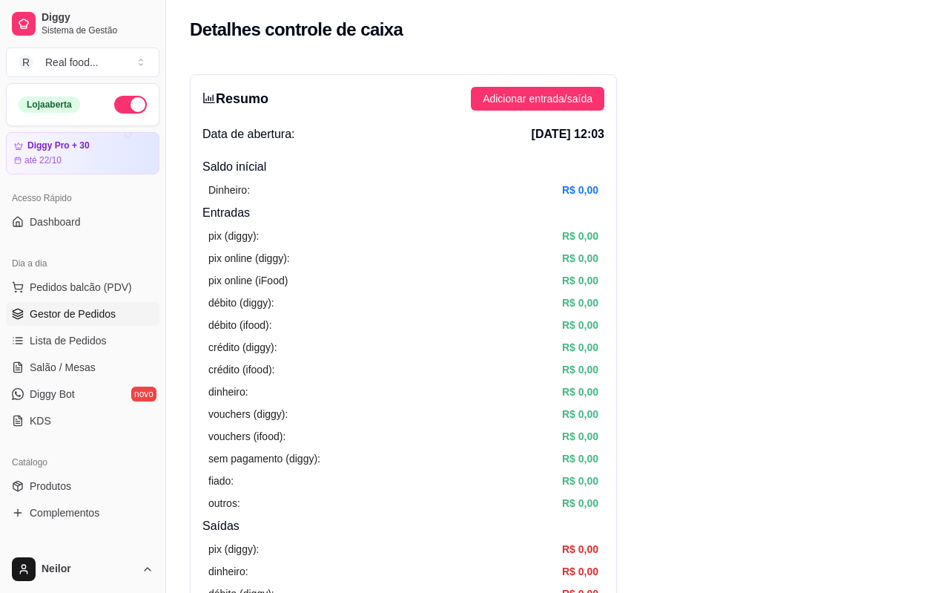
click at [75, 314] on span "Gestor de Pedidos" at bounding box center [73, 313] width 86 height 15
